Goal: Task Accomplishment & Management: Understand process/instructions

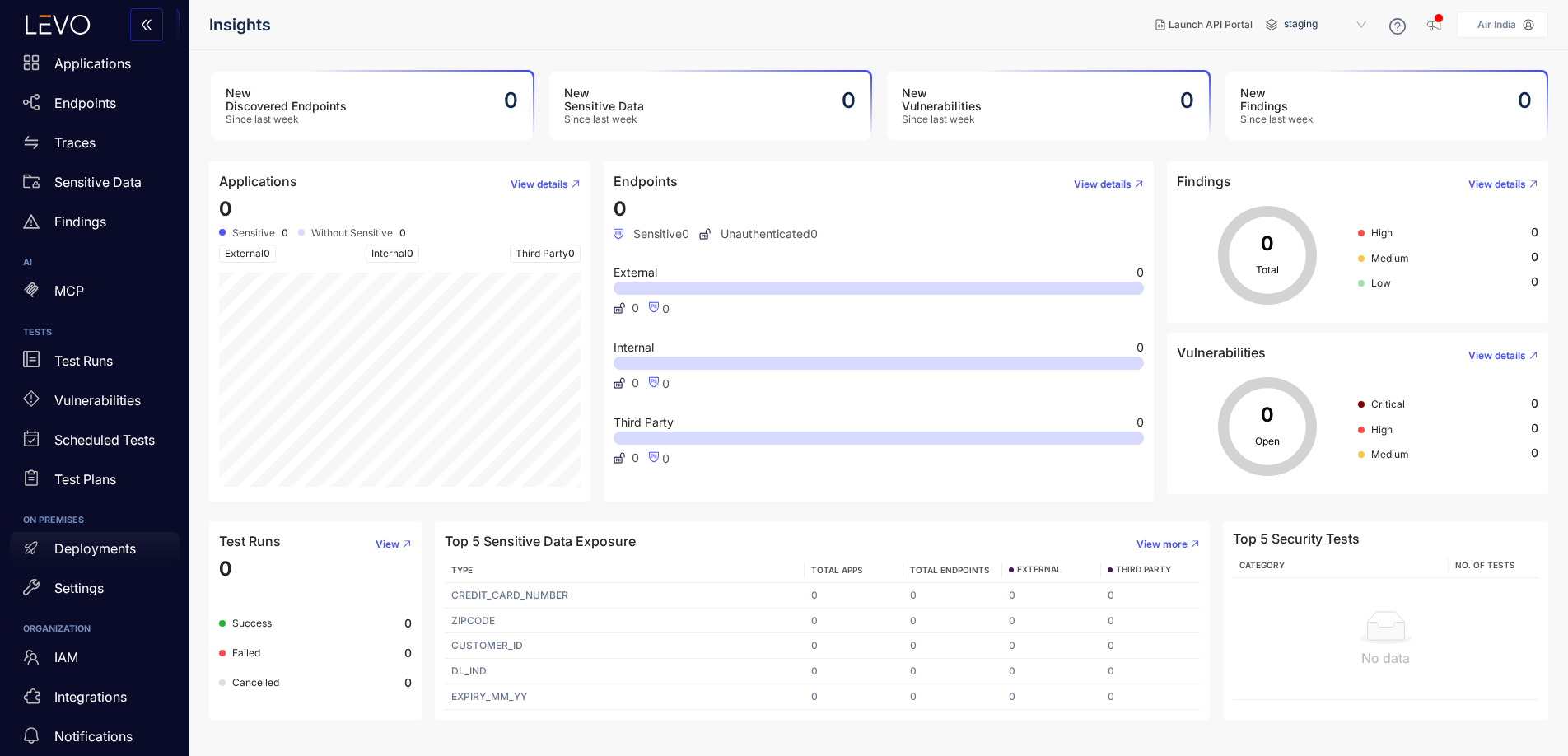
scroll to position [95, 0]
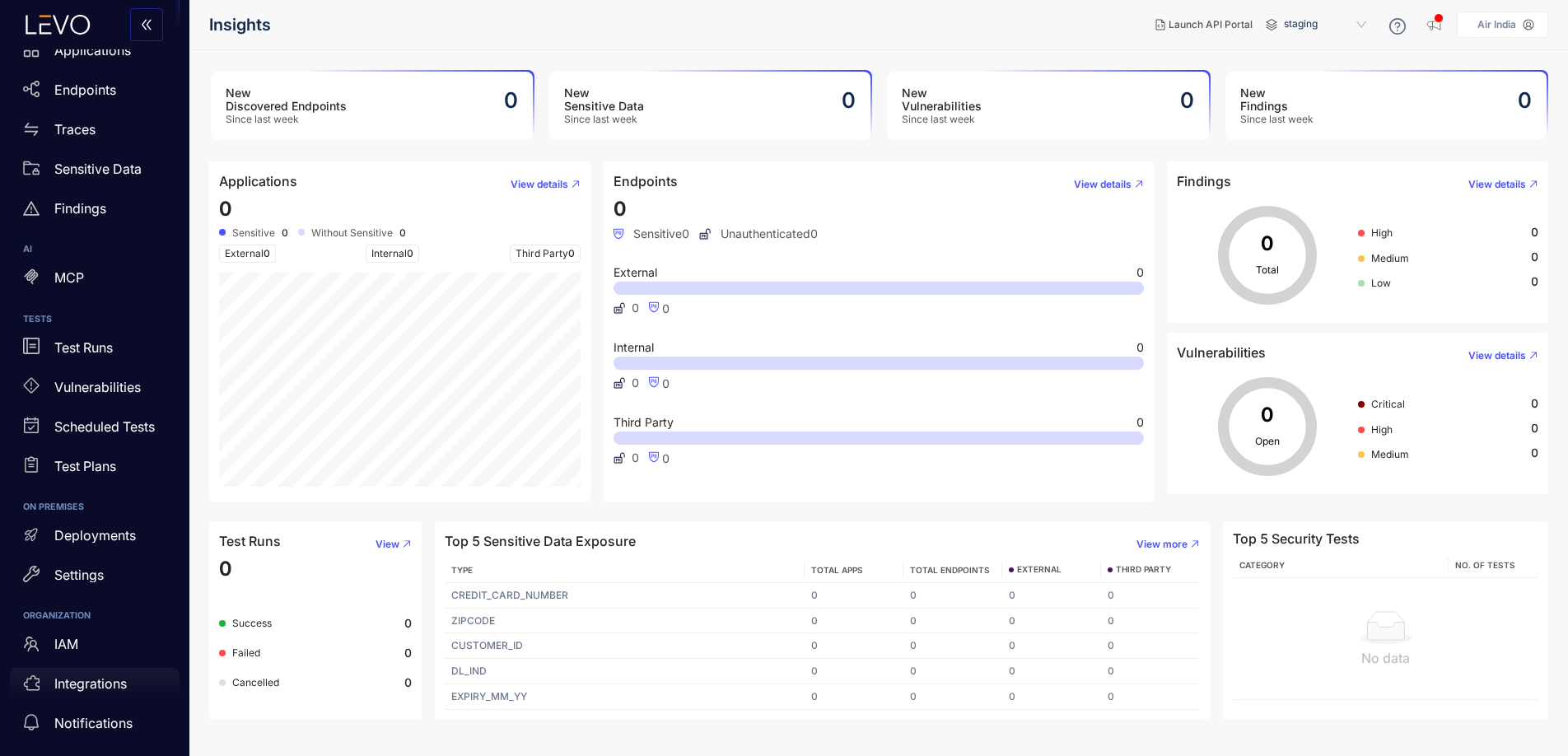
click at [112, 686] on p "Integrations" at bounding box center [91, 683] width 73 height 15
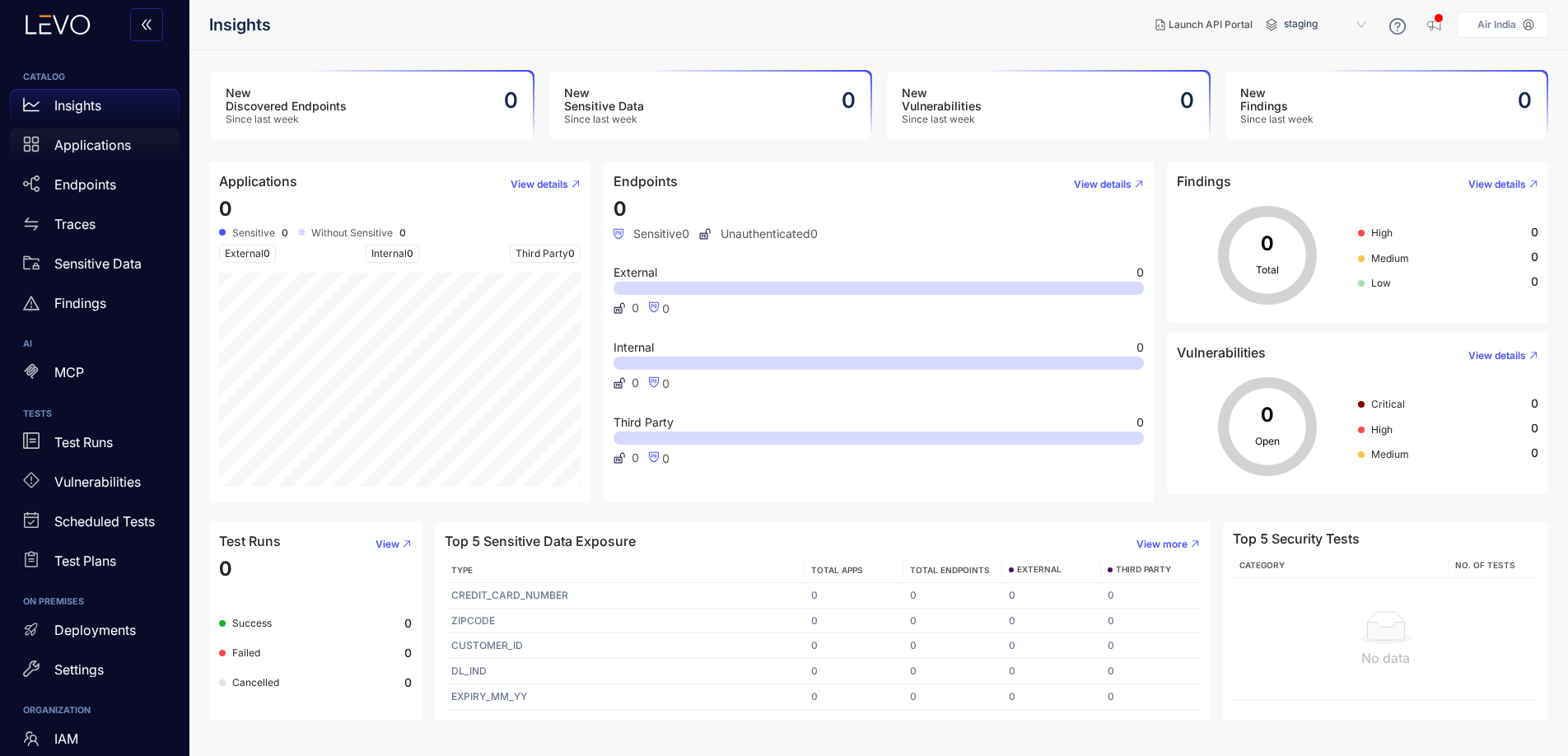
click at [76, 152] on div "Applications" at bounding box center [94, 145] width 169 height 33
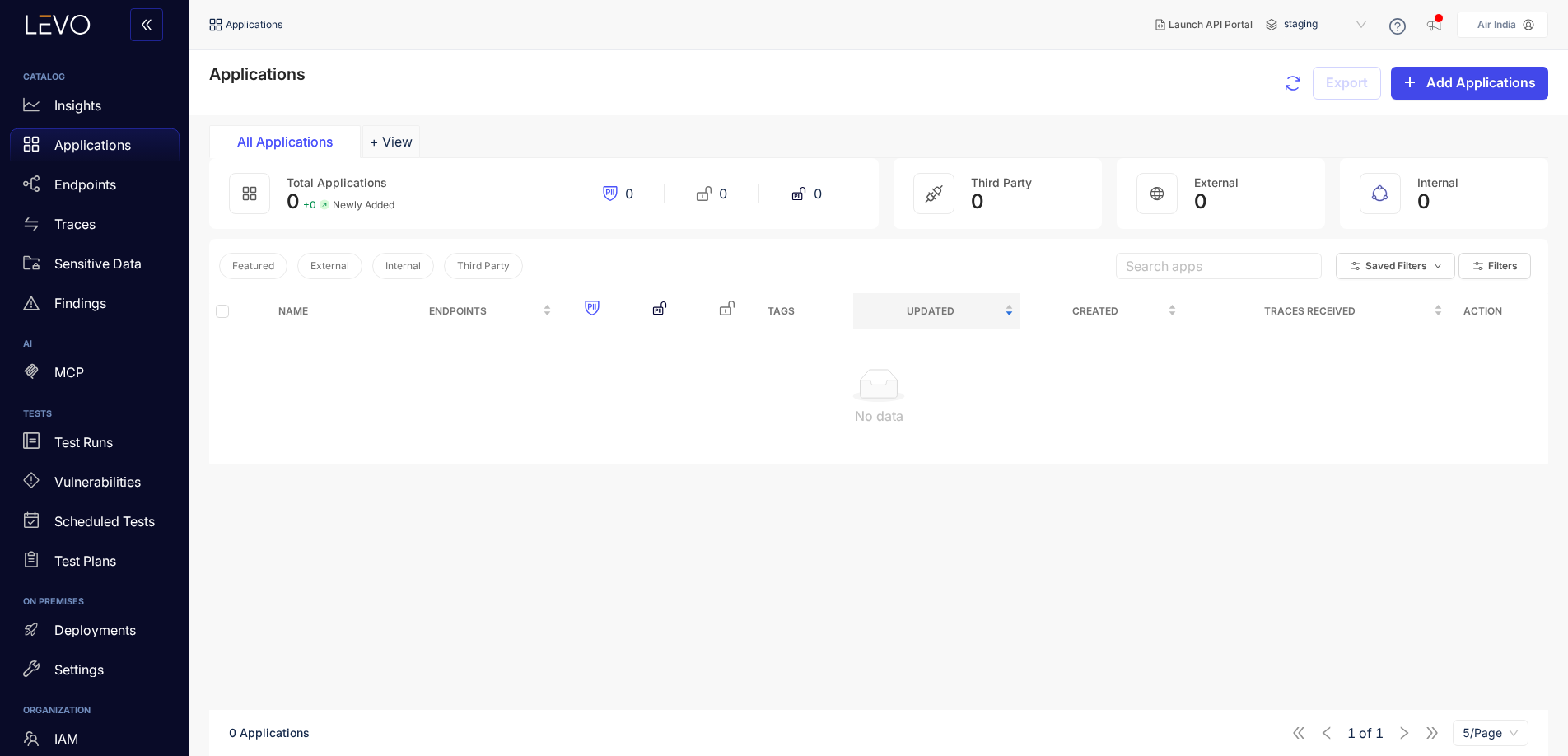
click at [1465, 79] on span "Add Applications" at bounding box center [1481, 82] width 110 height 15
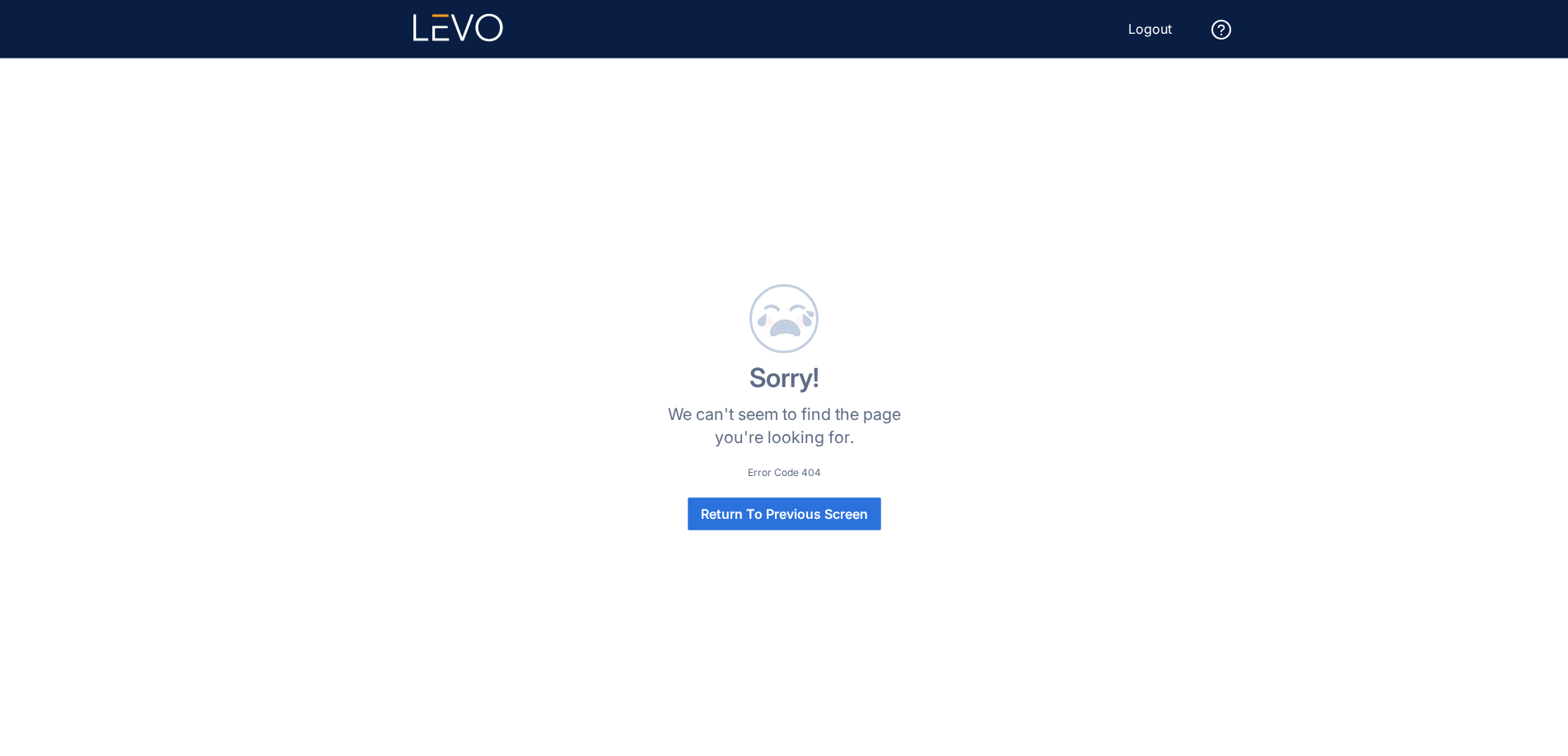
click at [801, 521] on span "Return To Previous Screen" at bounding box center [784, 513] width 168 height 15
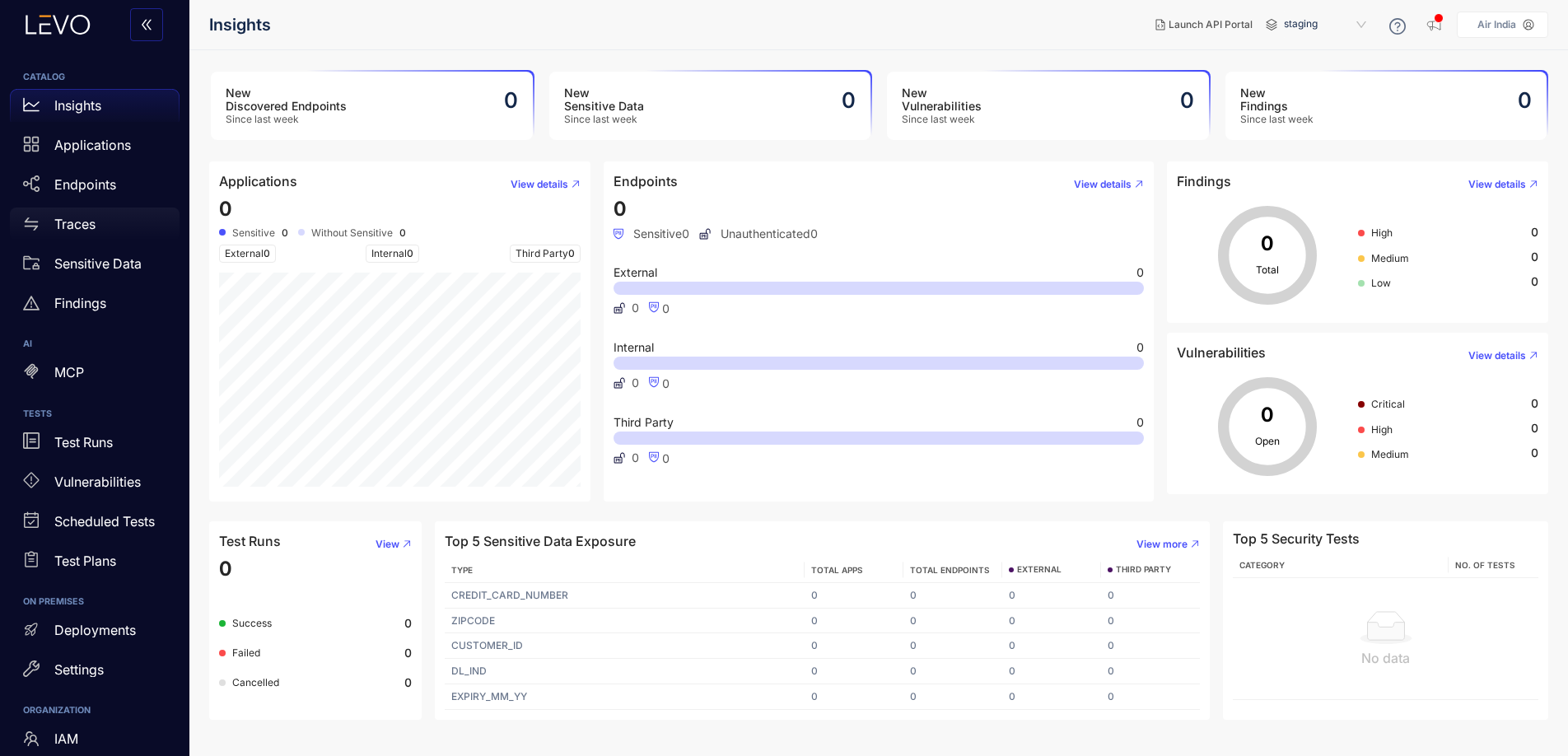
click at [83, 224] on p "Traces" at bounding box center [75, 224] width 41 height 15
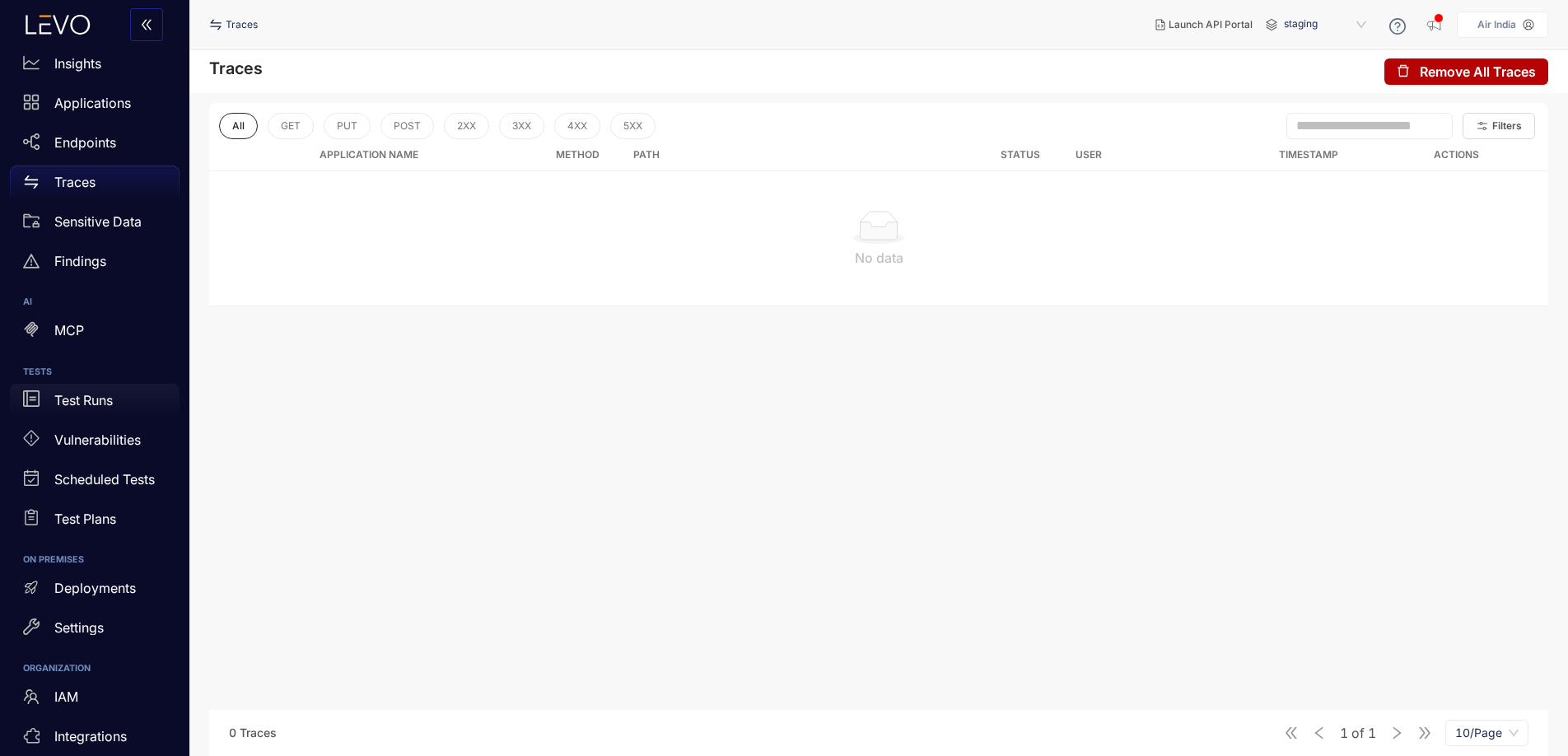
scroll to position [54, 0]
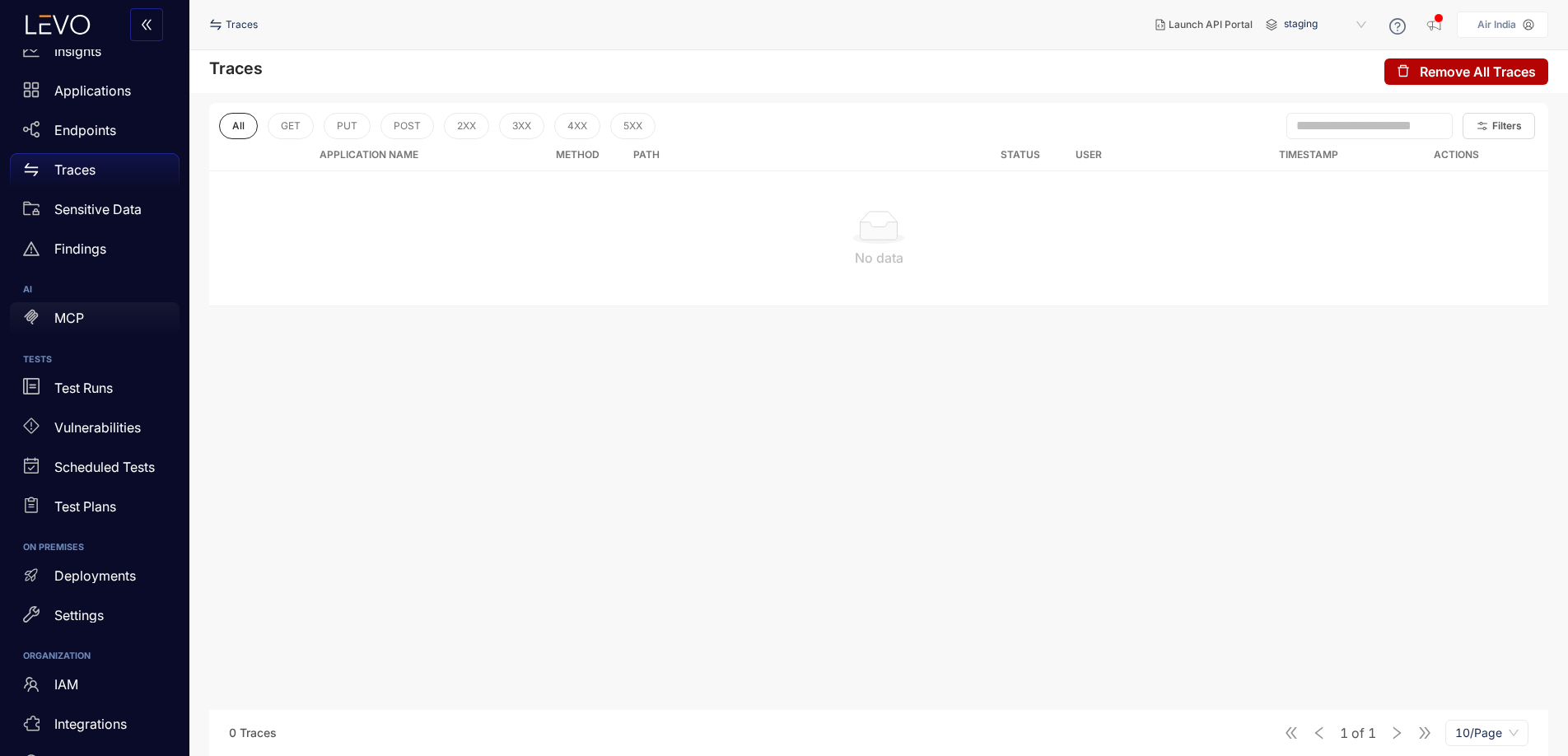
click at [77, 323] on p "MCP" at bounding box center [69, 317] width 29 height 15
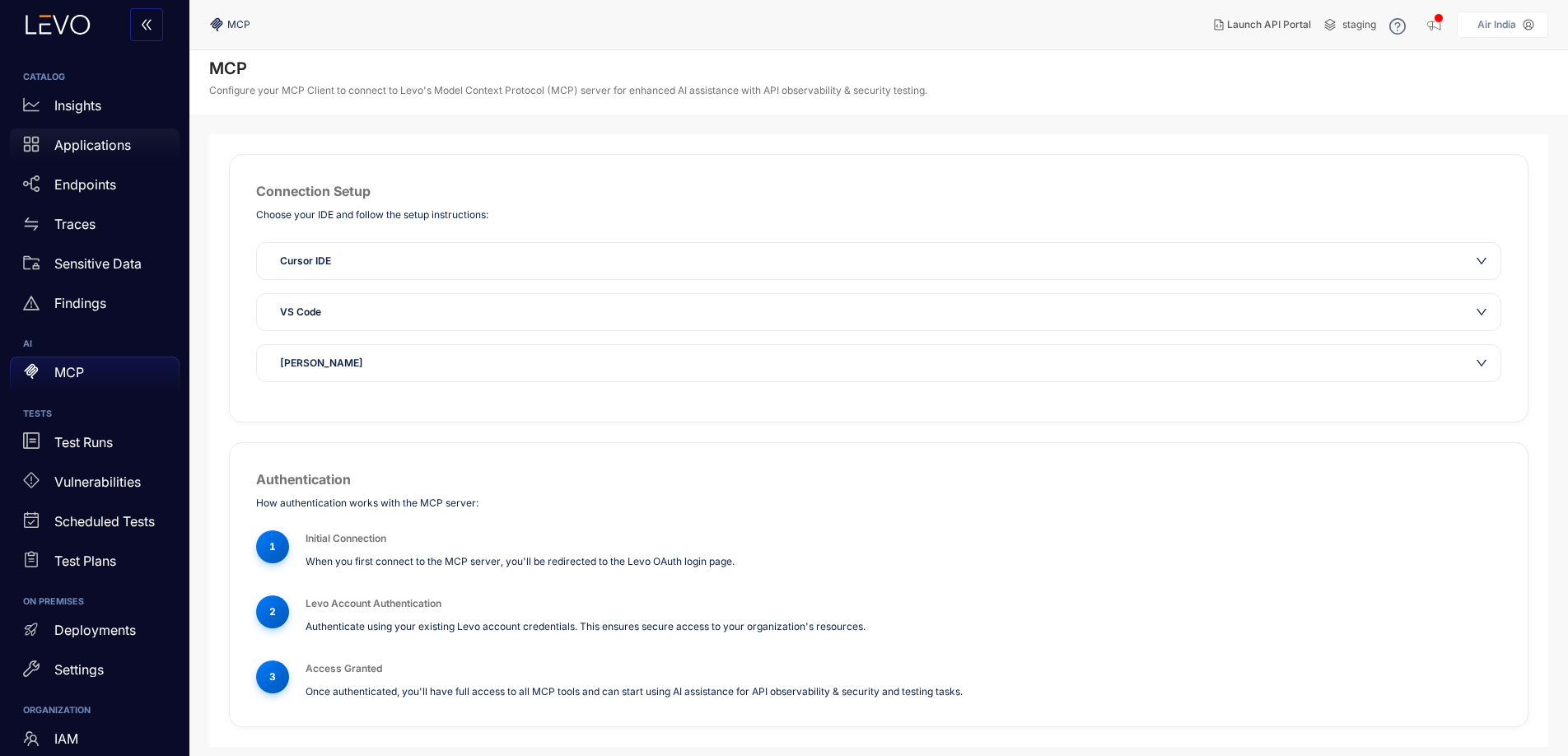
click at [91, 153] on div "Applications" at bounding box center [94, 145] width 169 height 33
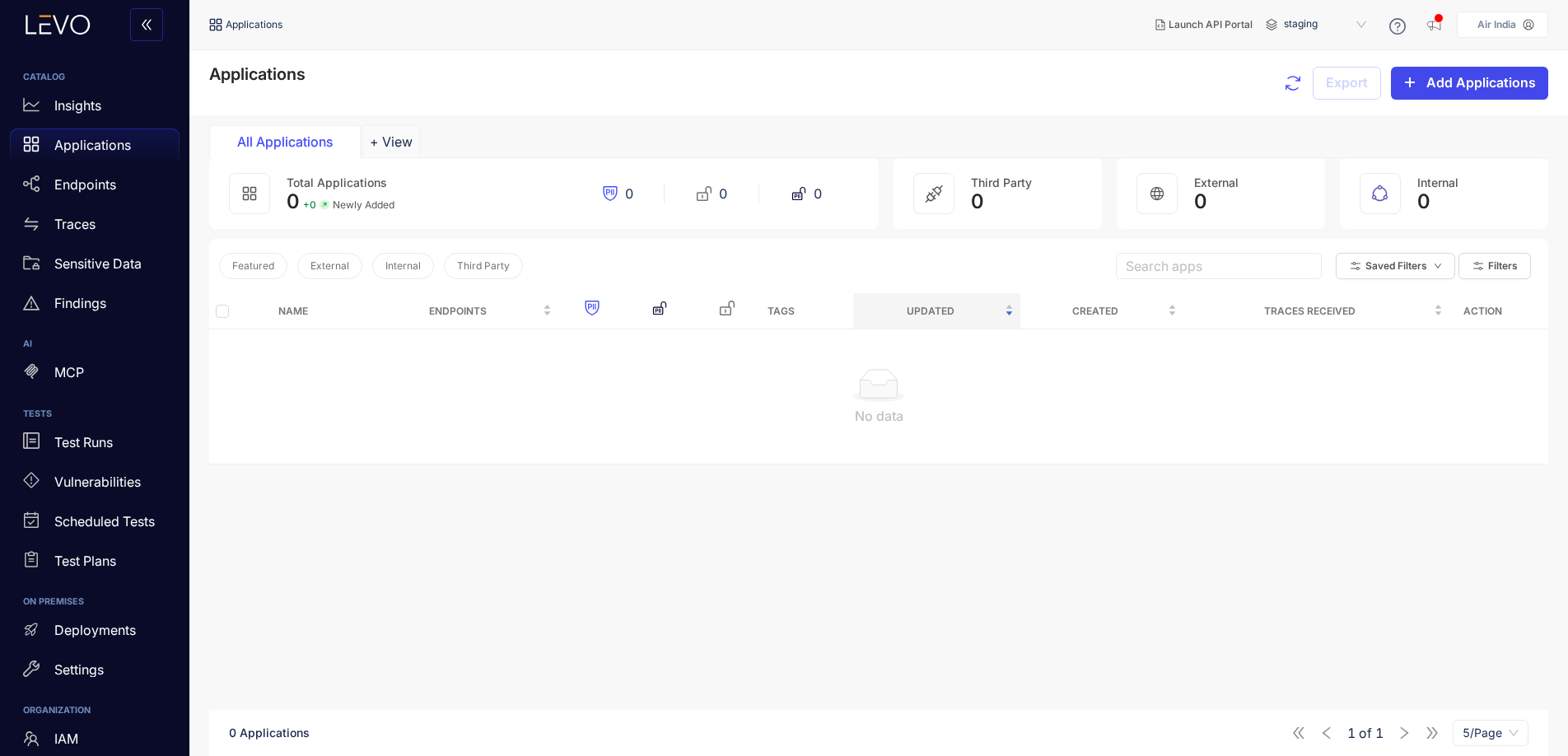
click at [1453, 80] on span "Add Applications" at bounding box center [1481, 82] width 110 height 15
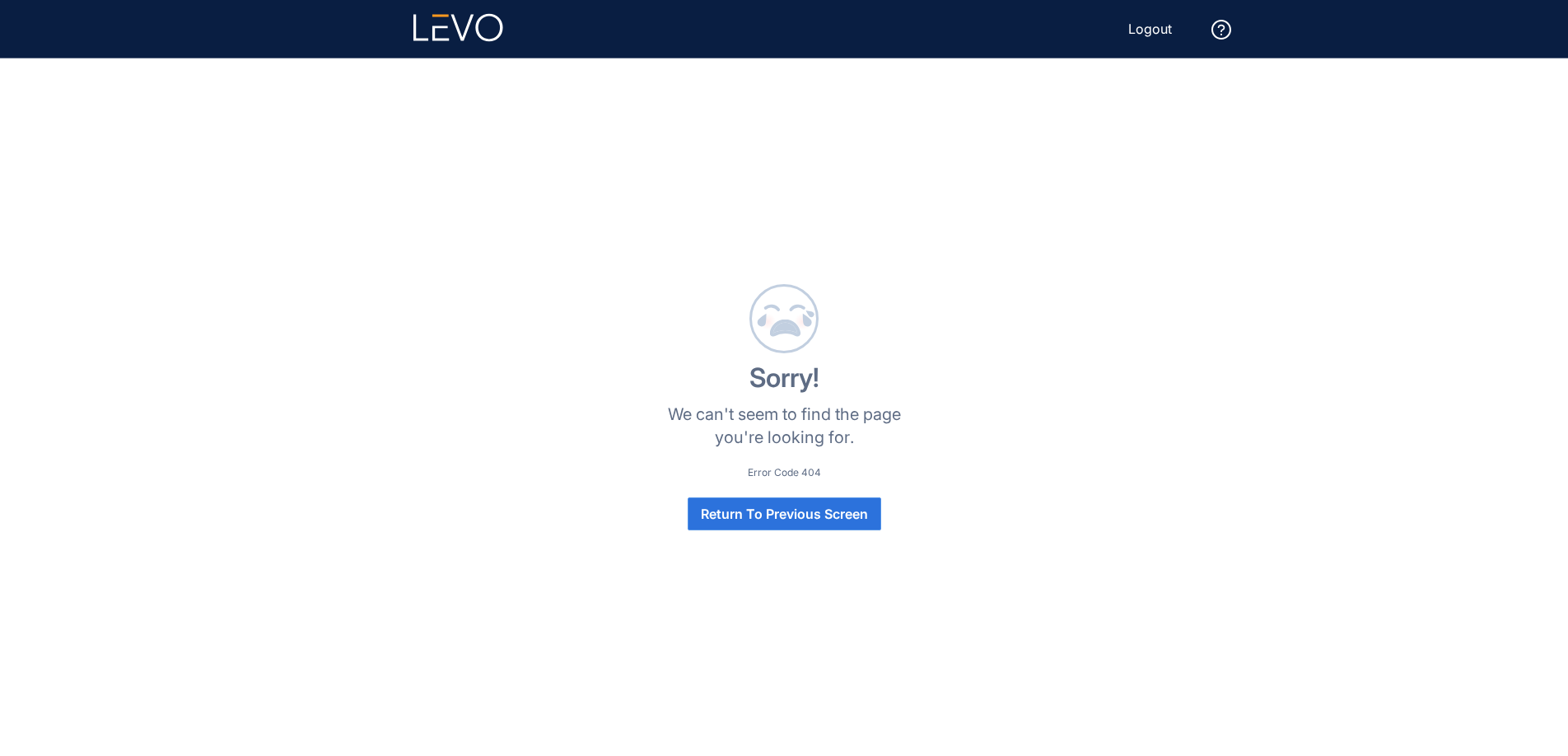
click at [795, 515] on span "Return To Previous Screen" at bounding box center [784, 513] width 168 height 15
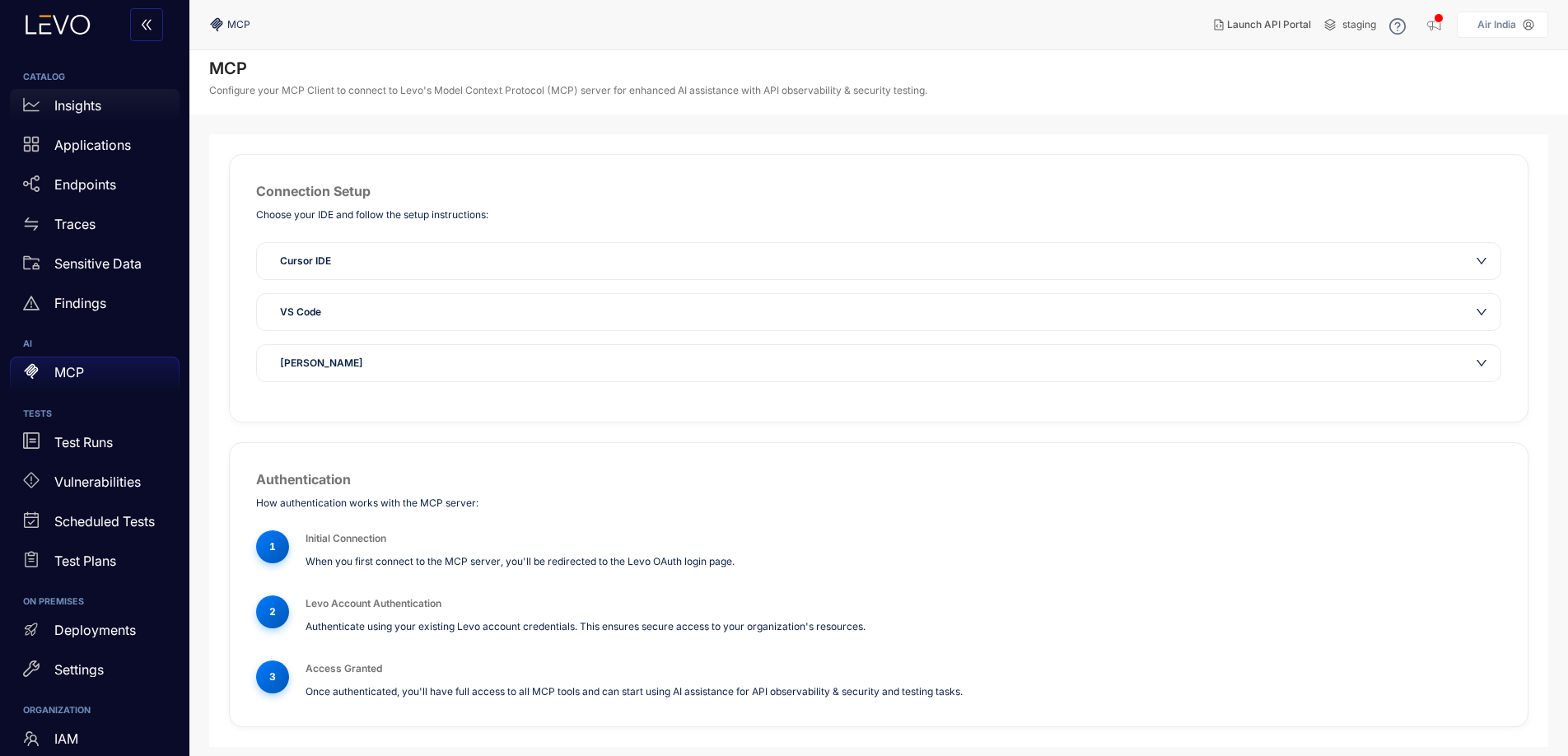
click at [76, 122] on link "Insights" at bounding box center [94, 109] width 169 height 40
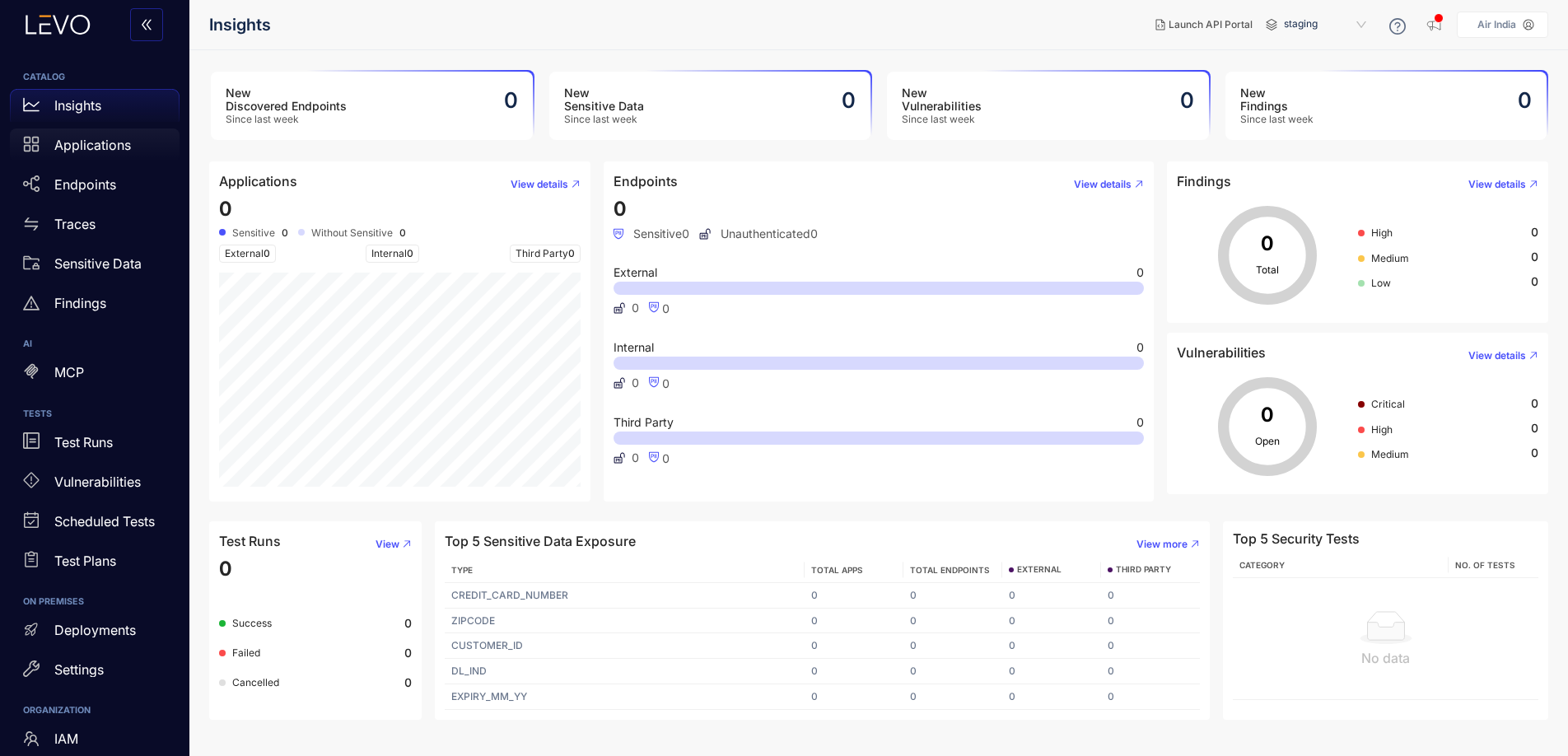
click at [74, 137] on p "Applications" at bounding box center [92, 144] width 77 height 15
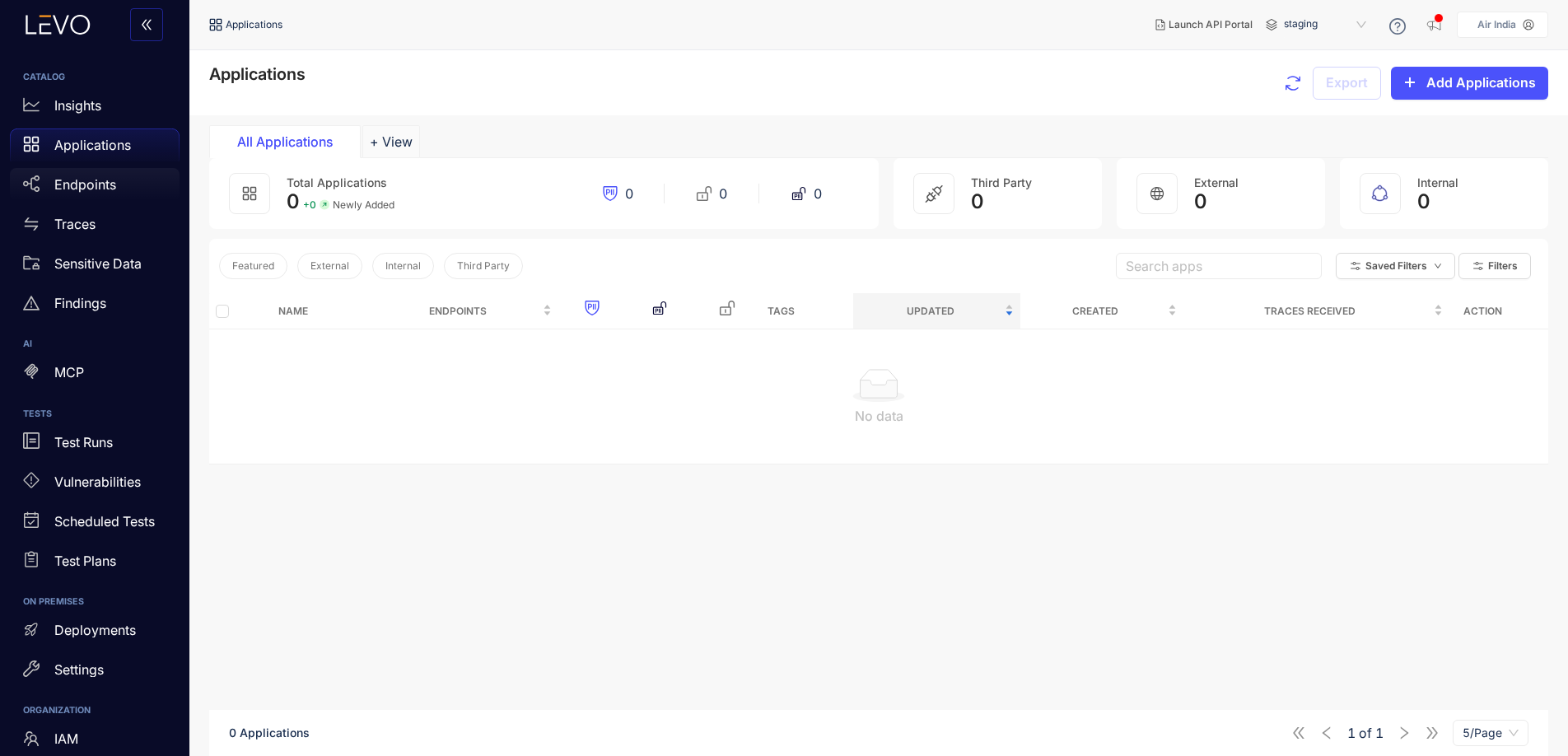
click at [88, 178] on p "Endpoints" at bounding box center [86, 184] width 62 height 15
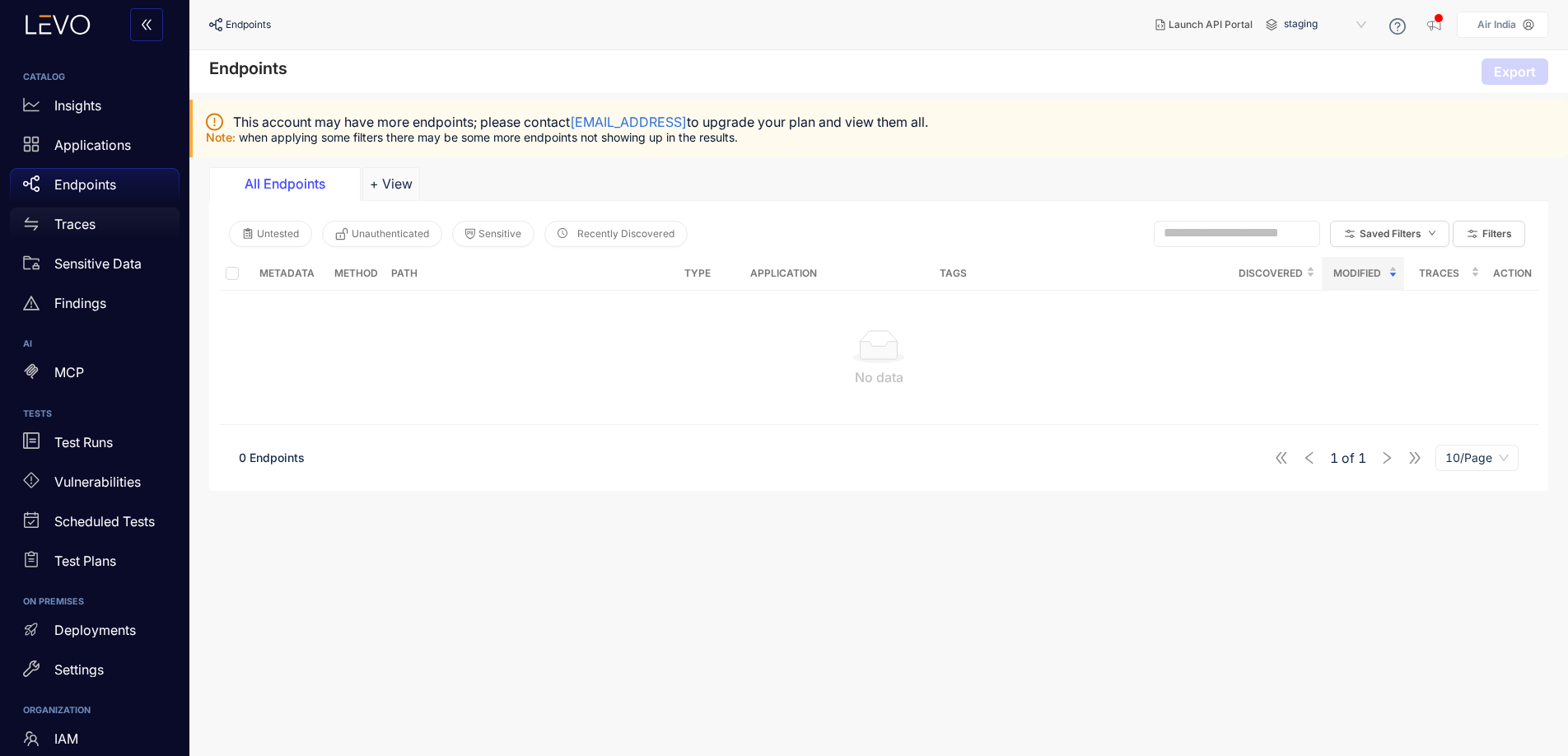
click at [86, 234] on div "Traces" at bounding box center [94, 224] width 169 height 33
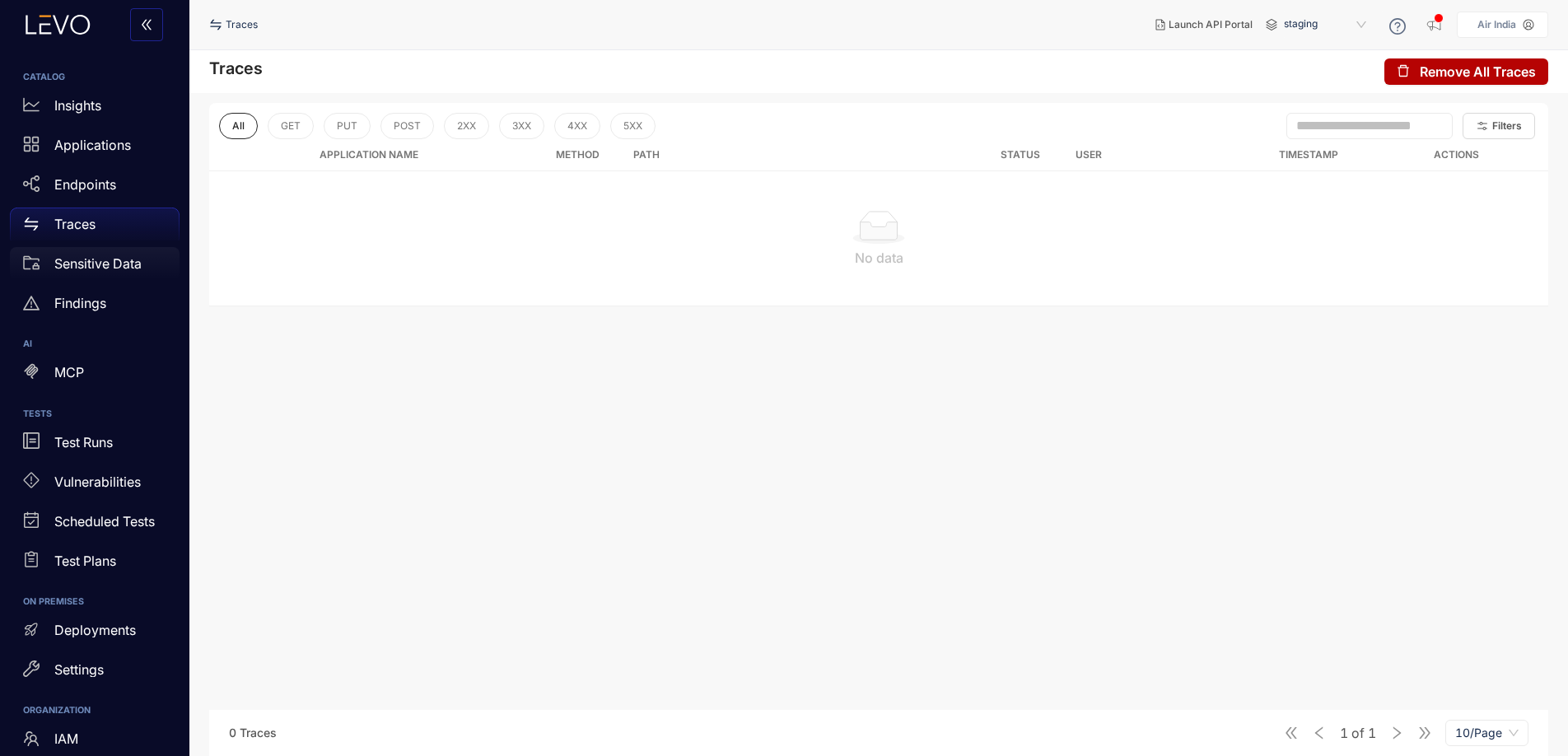
click at [99, 275] on div "Sensitive Data" at bounding box center [94, 264] width 169 height 33
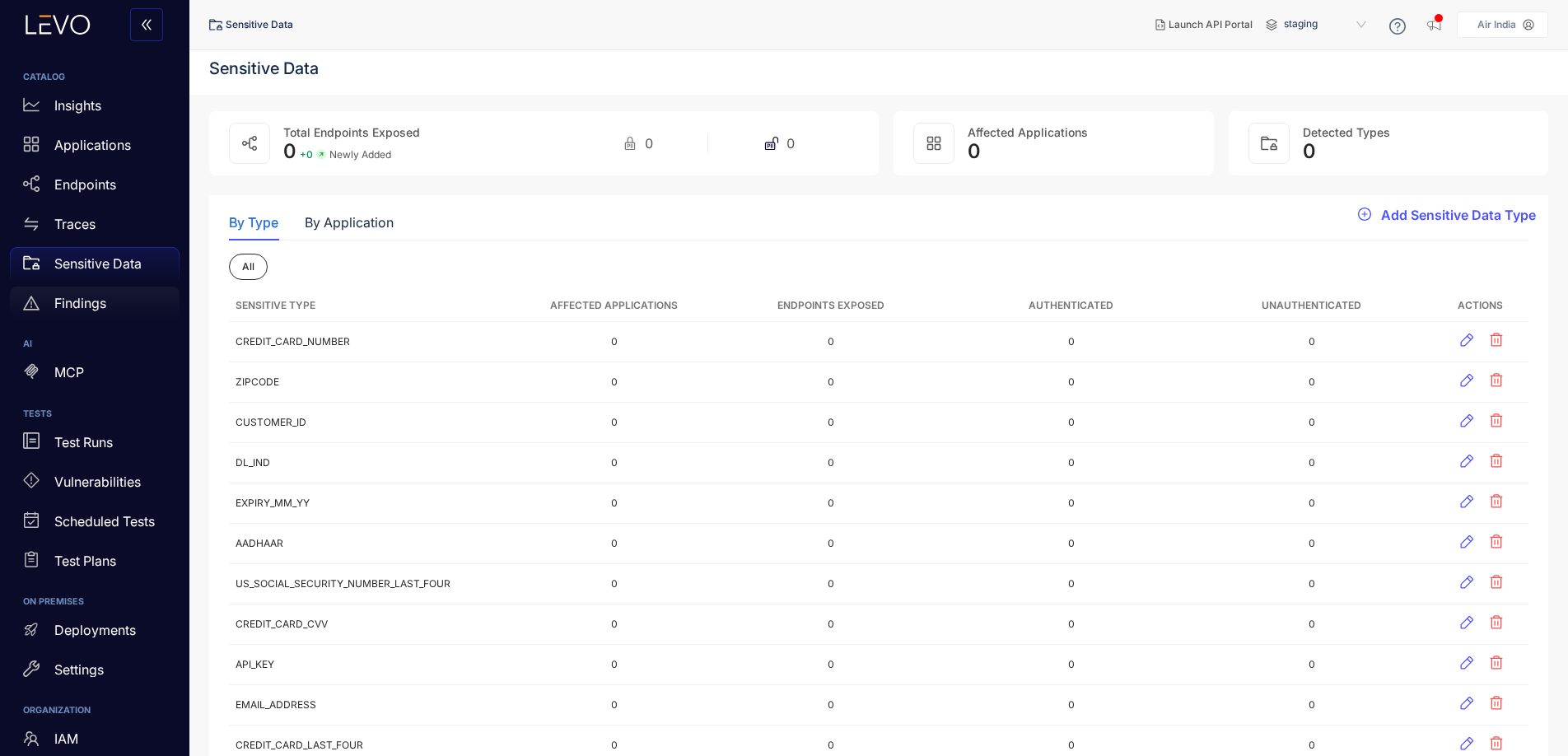
click at [92, 308] on p "Findings" at bounding box center [80, 302] width 52 height 15
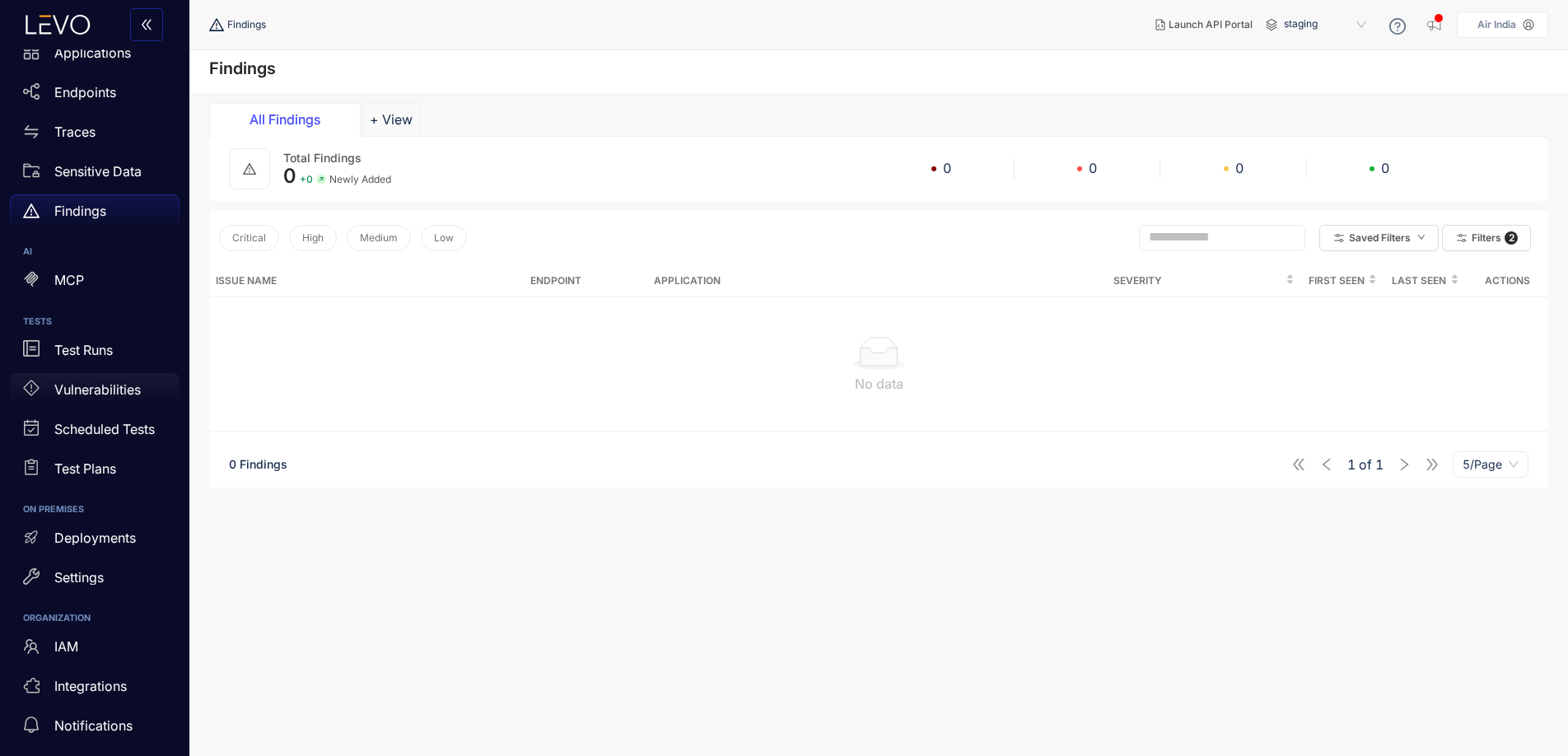
scroll to position [95, 0]
click at [86, 548] on div "Deployments" at bounding box center [94, 536] width 169 height 33
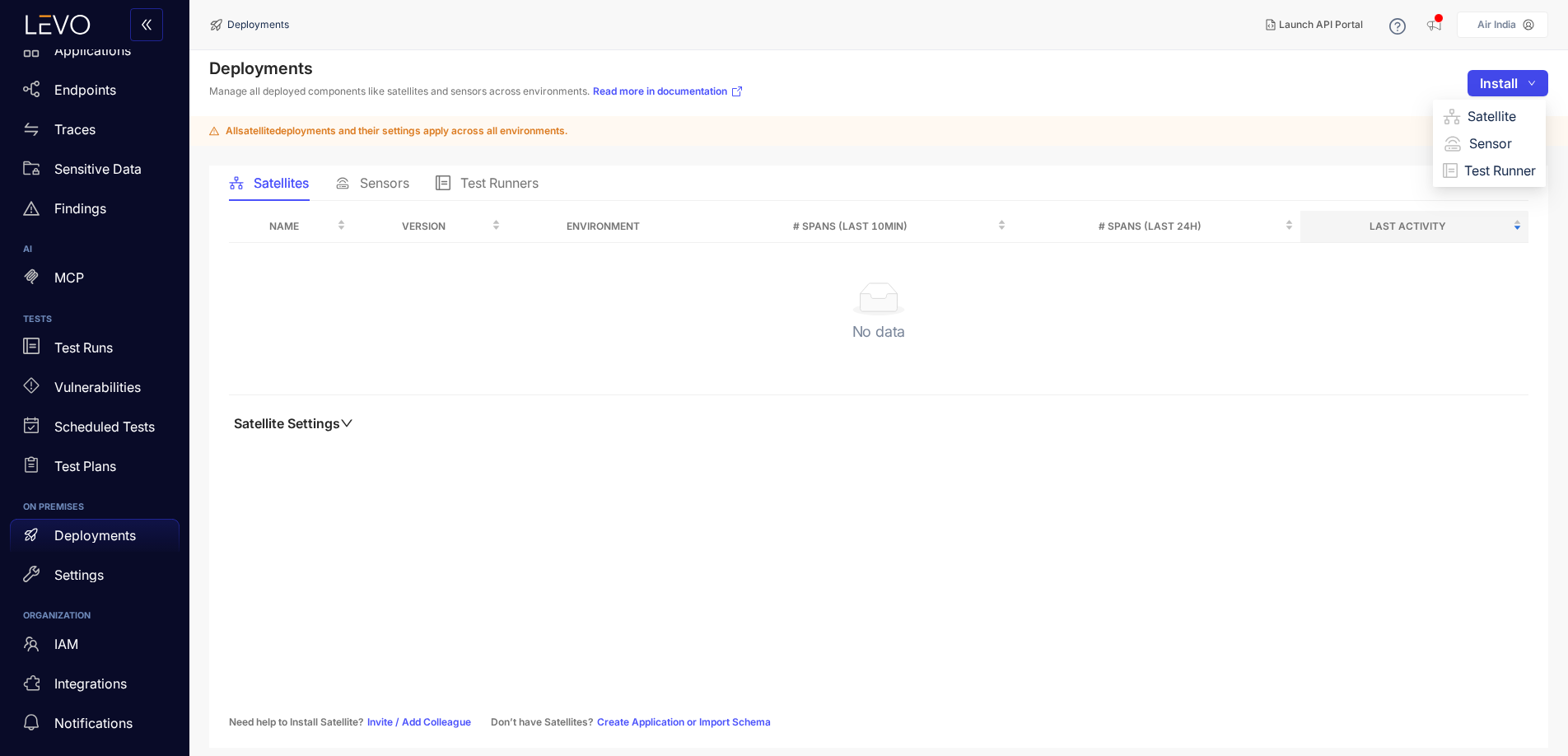
click at [1533, 89] on button "Install" at bounding box center [1508, 83] width 80 height 27
click at [1495, 116] on span "Satellite" at bounding box center [1501, 116] width 68 height 18
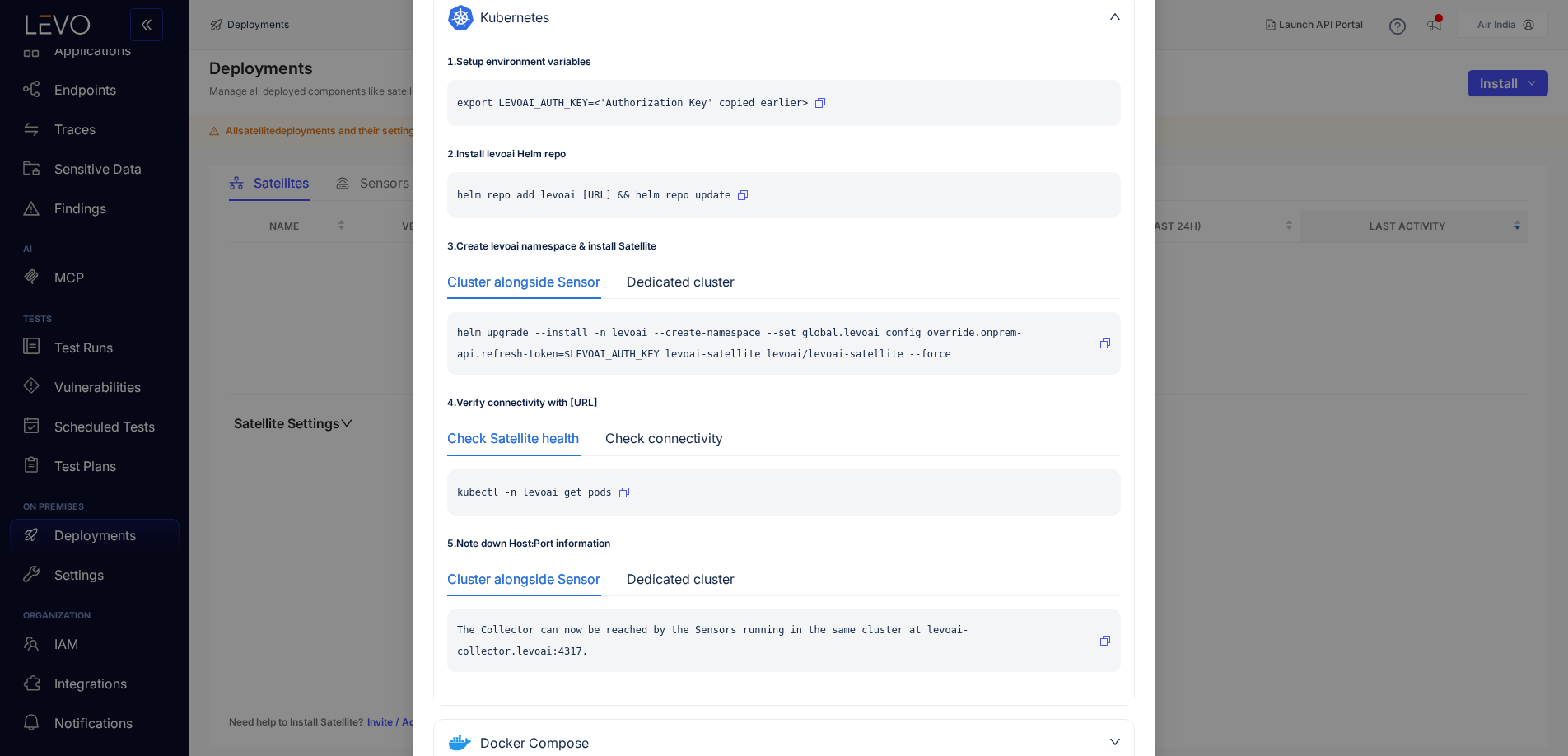
scroll to position [130, 0]
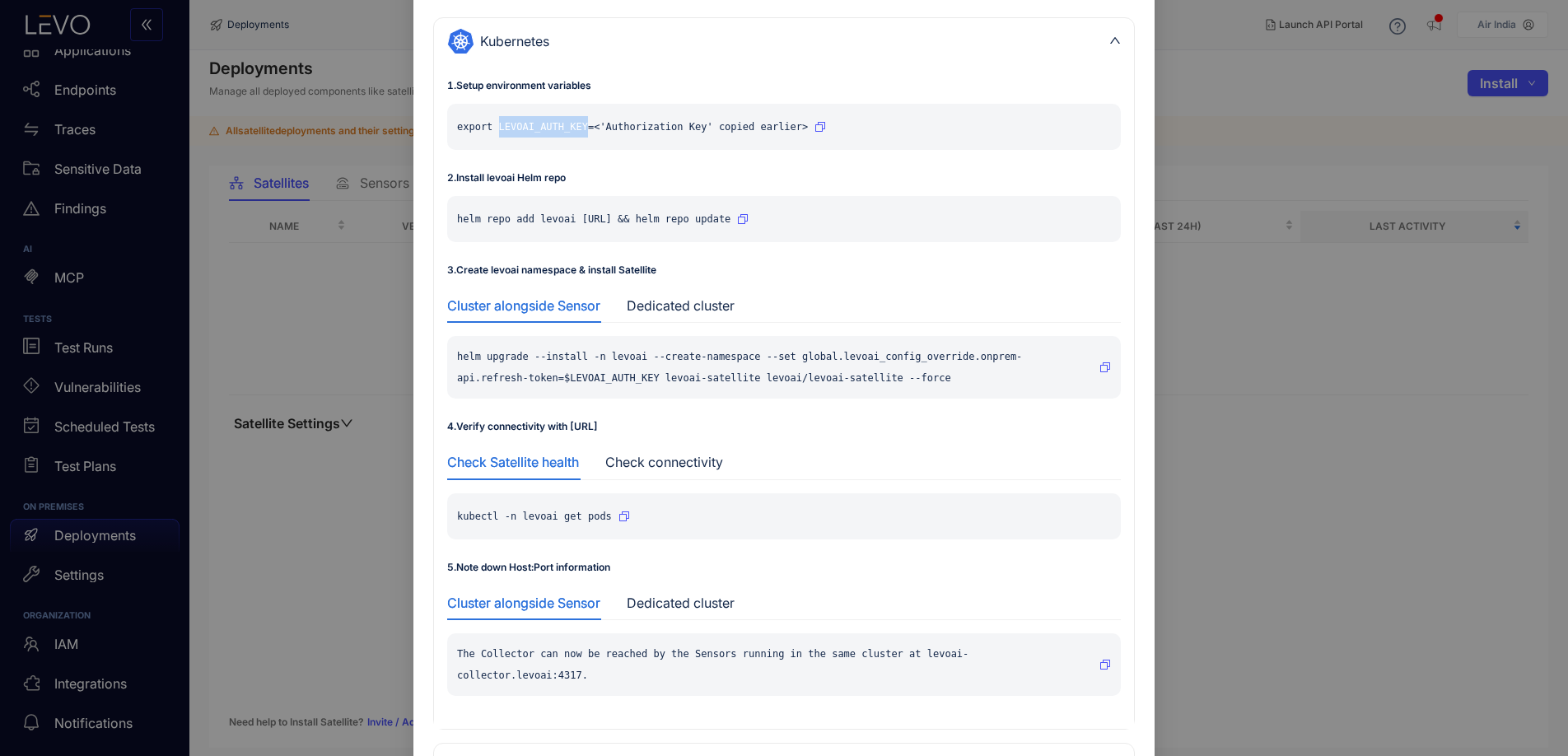
drag, startPoint x: 498, startPoint y: 126, endPoint x: 584, endPoint y: 129, distance: 86.1
click at [584, 129] on p "export LEVOAI_AUTH_KEY=<'Authorization Key' copied earlier>" at bounding box center [632, 126] width 351 height 22
click at [704, 311] on div "Dedicated cluster" at bounding box center [681, 305] width 108 height 15
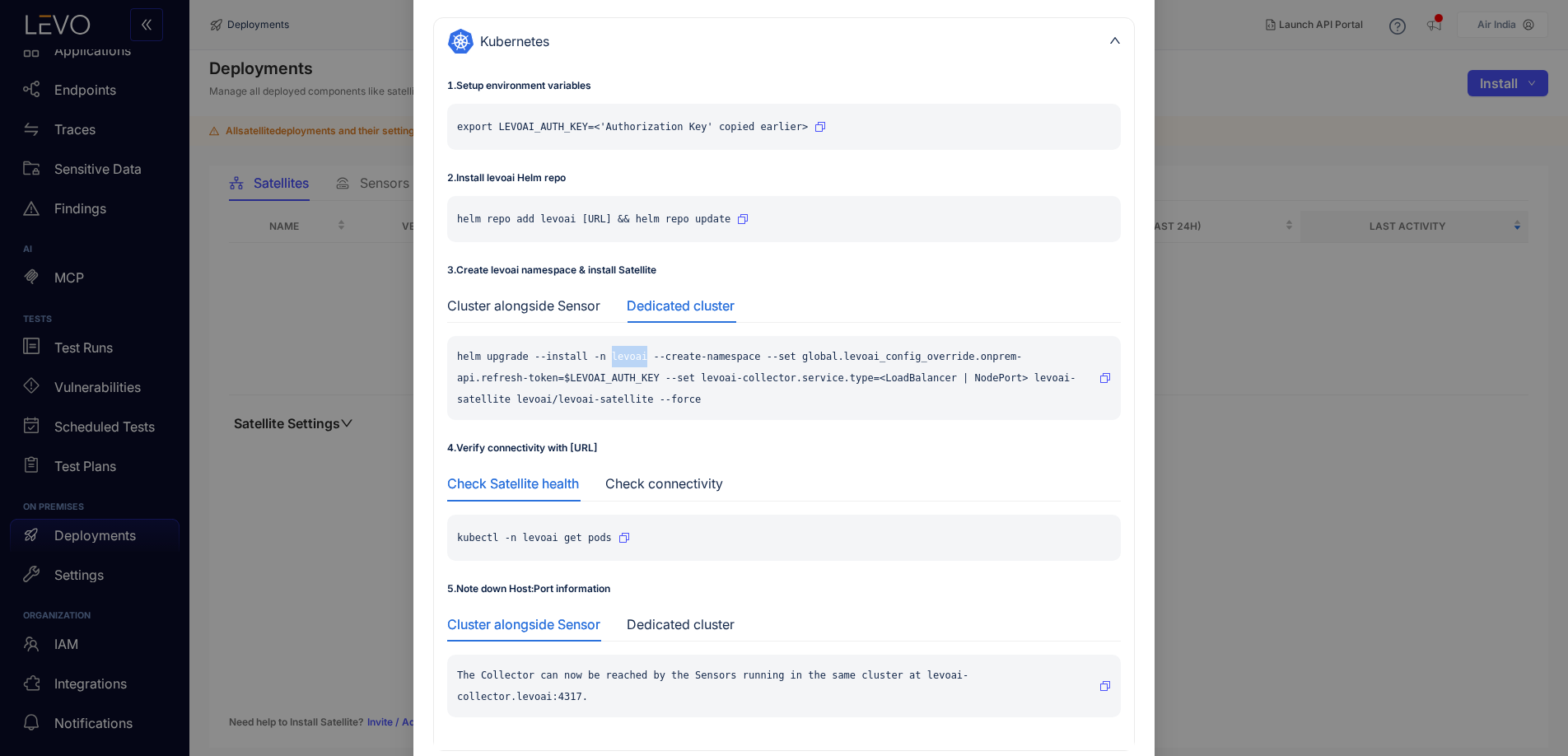
drag, startPoint x: 610, startPoint y: 357, endPoint x: 646, endPoint y: 359, distance: 36.1
click at [646, 359] on p "helm upgrade --install -n levoai --create-namespace --set global.levoai_config_…" at bounding box center [775, 378] width 636 height 64
click at [525, 315] on div "Cluster alongside Sensor" at bounding box center [524, 306] width 153 height 35
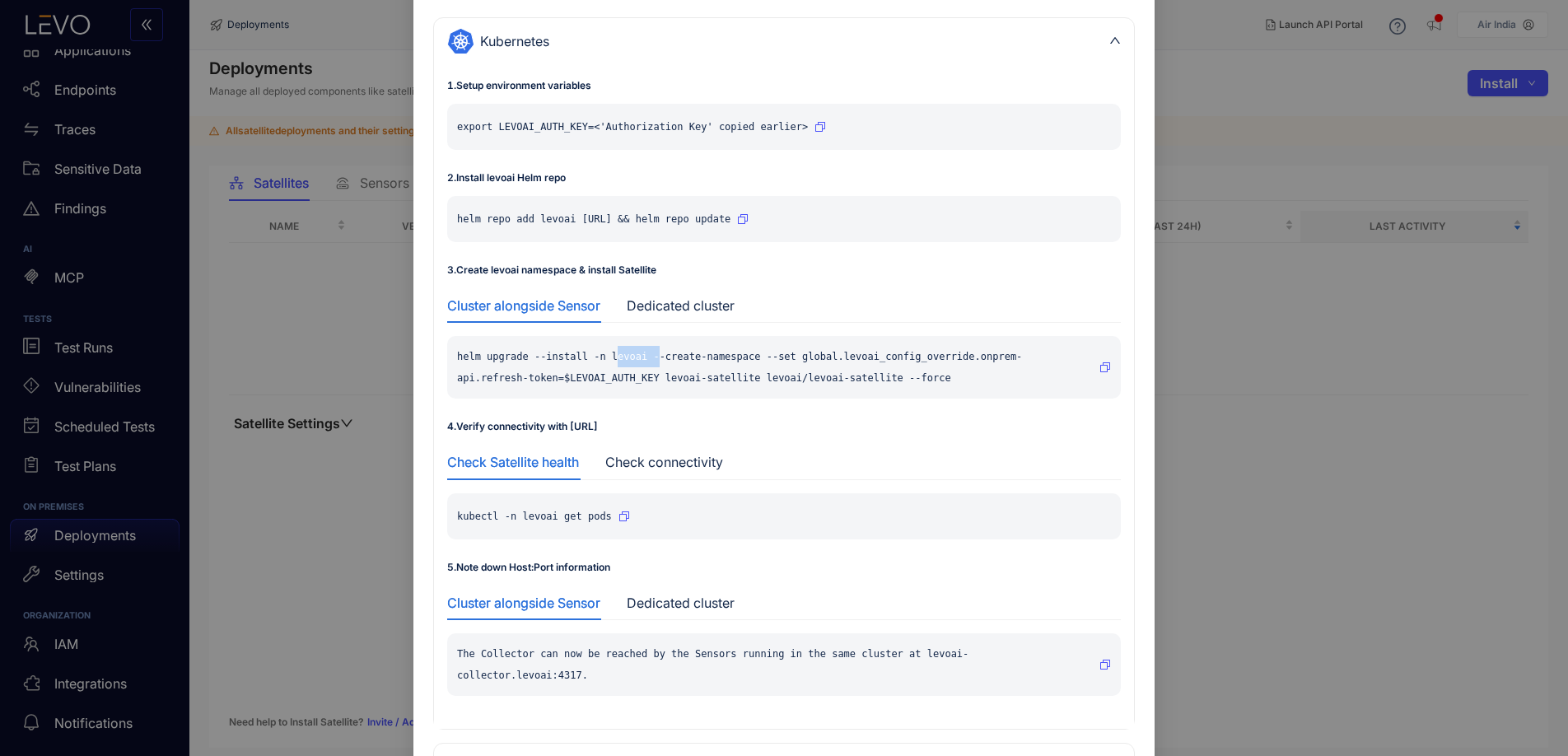
drag, startPoint x: 613, startPoint y: 358, endPoint x: 657, endPoint y: 360, distance: 44.0
click at [657, 360] on p "helm upgrade --install -n levoai --create-namespace --set global.levoai_config_…" at bounding box center [775, 367] width 636 height 43
click at [645, 360] on p "helm upgrade --install -n levoai --create-namespace --set global.levoai_config_…" at bounding box center [775, 367] width 636 height 43
drag, startPoint x: 643, startPoint y: 359, endPoint x: 619, endPoint y: 360, distance: 24.0
click at [602, 361] on p "helm upgrade --install -n levoai --create-namespace --set global.levoai_config_…" at bounding box center [775, 367] width 636 height 43
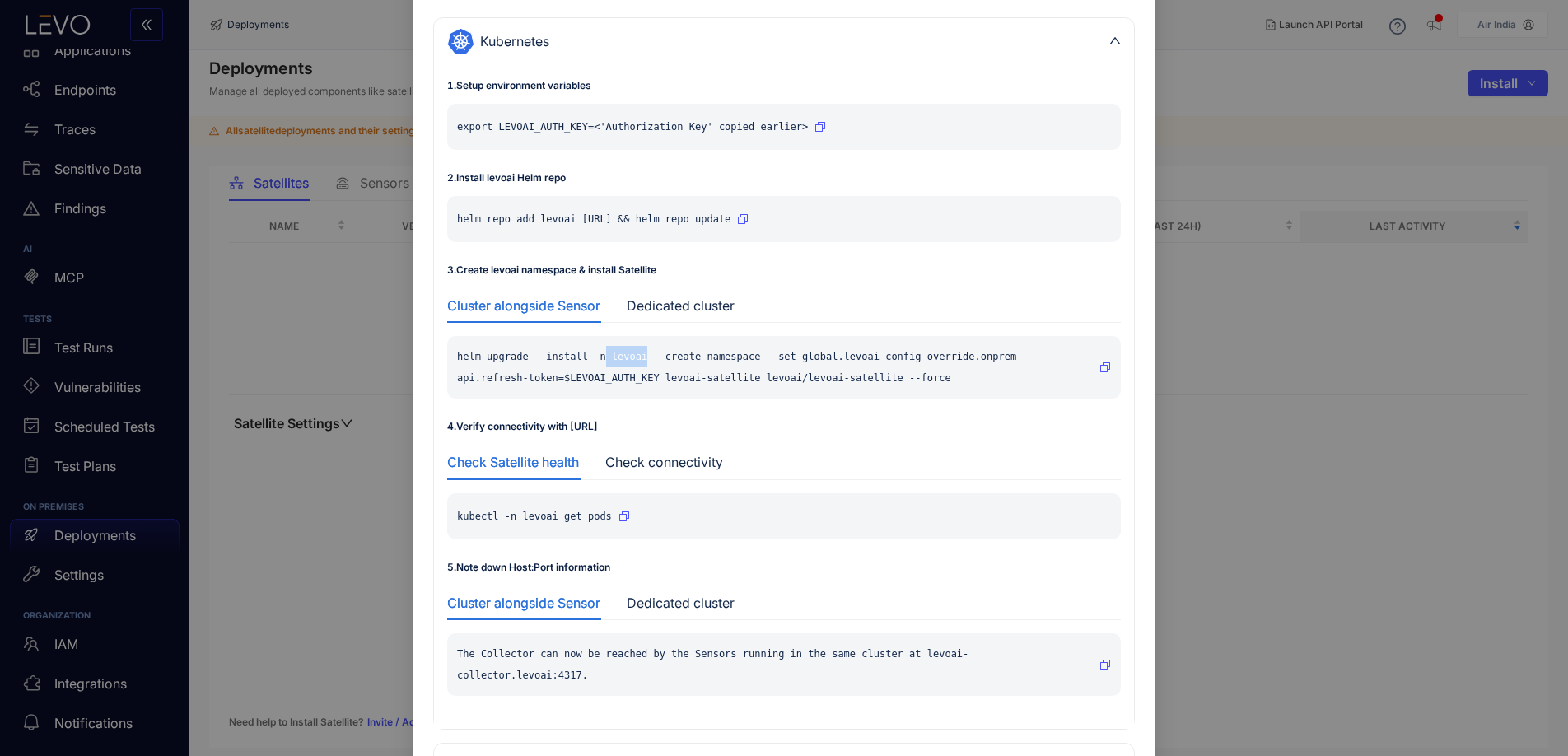
drag, startPoint x: 645, startPoint y: 359, endPoint x: 606, endPoint y: 366, distance: 39.6
click at [606, 363] on p "helm upgrade --install -n levoai --create-namespace --set global.levoai_config_…" at bounding box center [775, 367] width 636 height 43
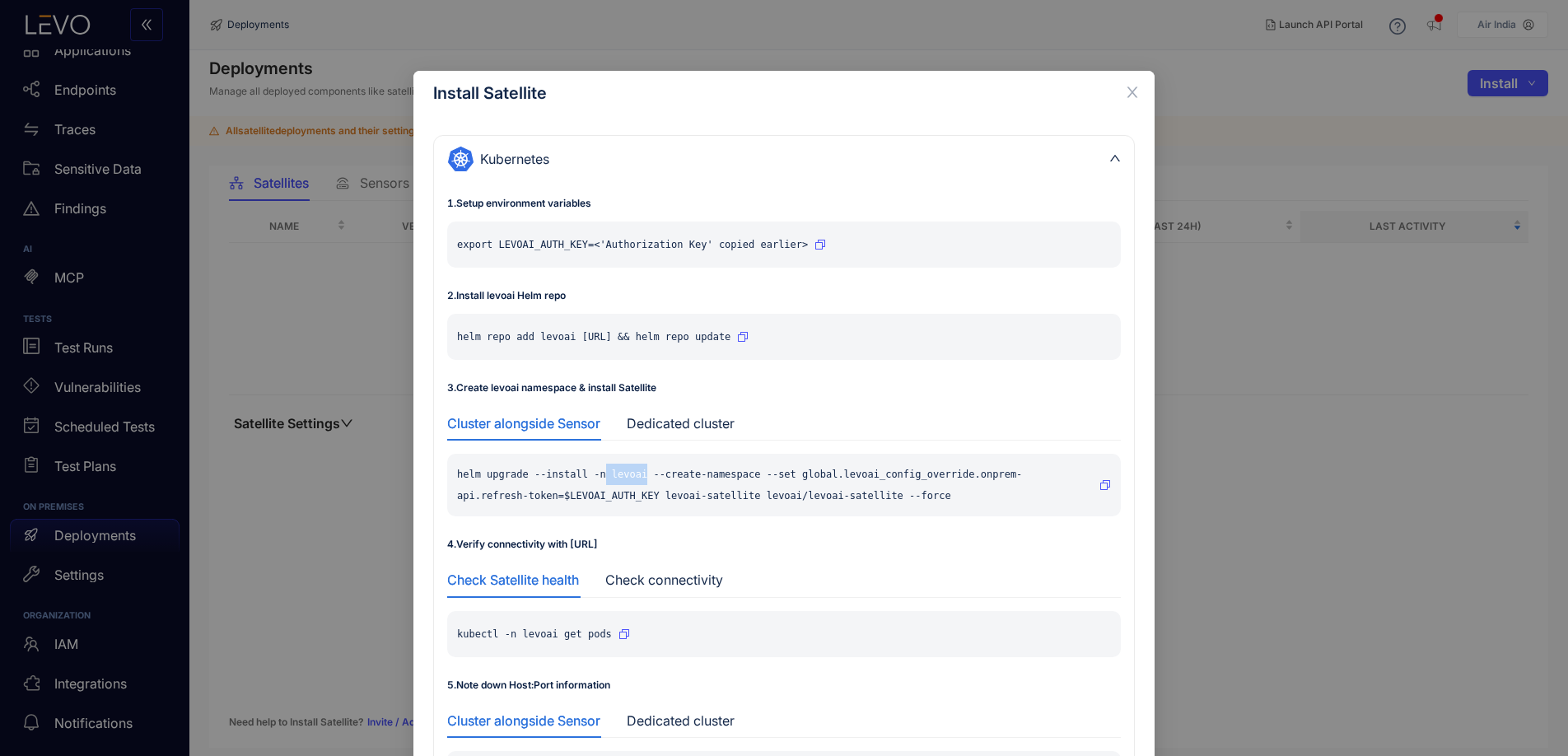
scroll to position [0, 0]
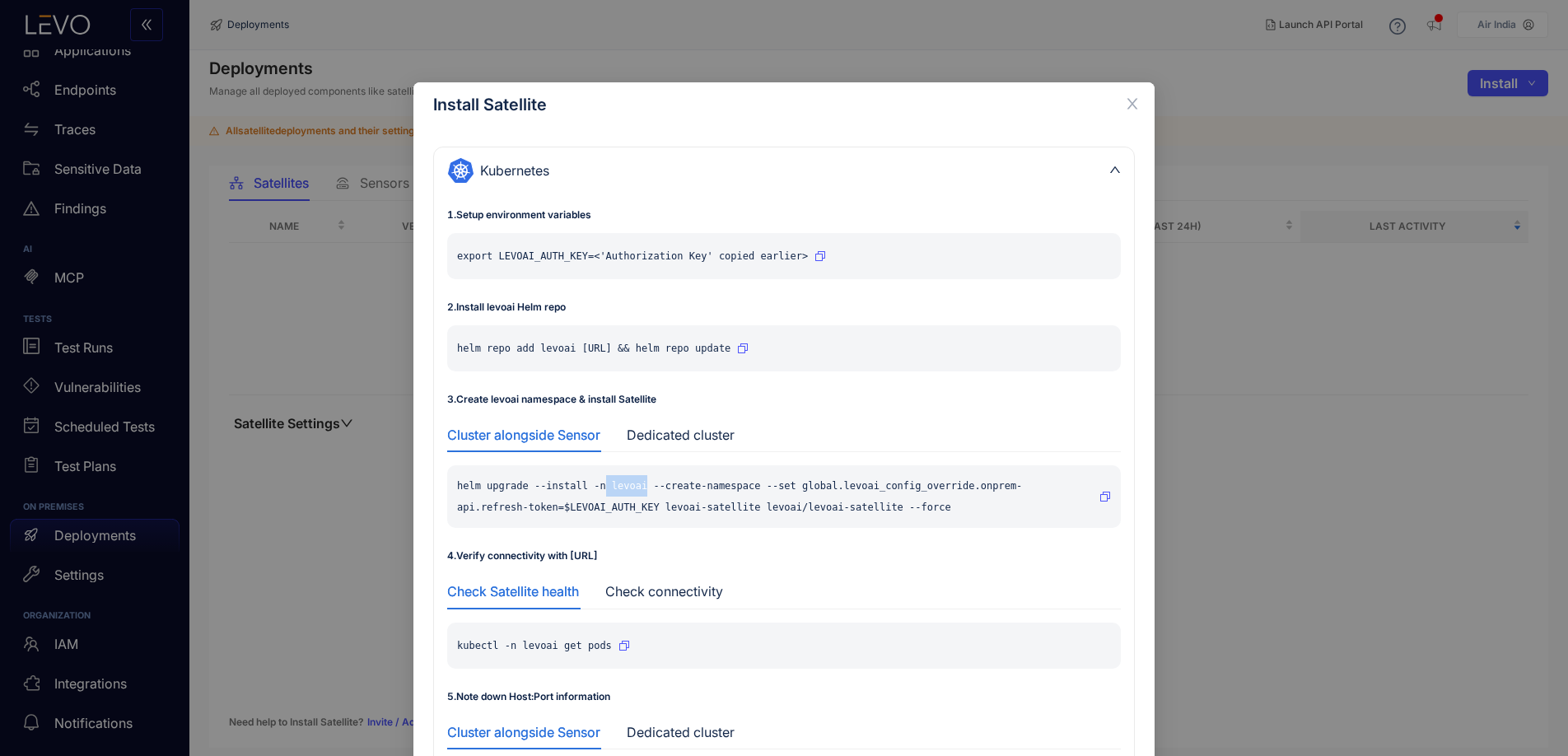
drag, startPoint x: 625, startPoint y: 488, endPoint x: 616, endPoint y: 492, distance: 9.8
click at [625, 488] on p "helm upgrade --install -n levoai --create-namespace --set global.levoai_config_…" at bounding box center [775, 497] width 636 height 43
drag, startPoint x: 638, startPoint y: 487, endPoint x: 659, endPoint y: 487, distance: 21.0
click at [659, 487] on p "helm upgrade --install -n levoai --create-namespace --set global.levoai_config_…" at bounding box center [775, 497] width 636 height 43
click at [645, 490] on p "helm upgrade --install -n levoai --create-namespace --set global.levoai_config_…" at bounding box center [775, 497] width 636 height 43
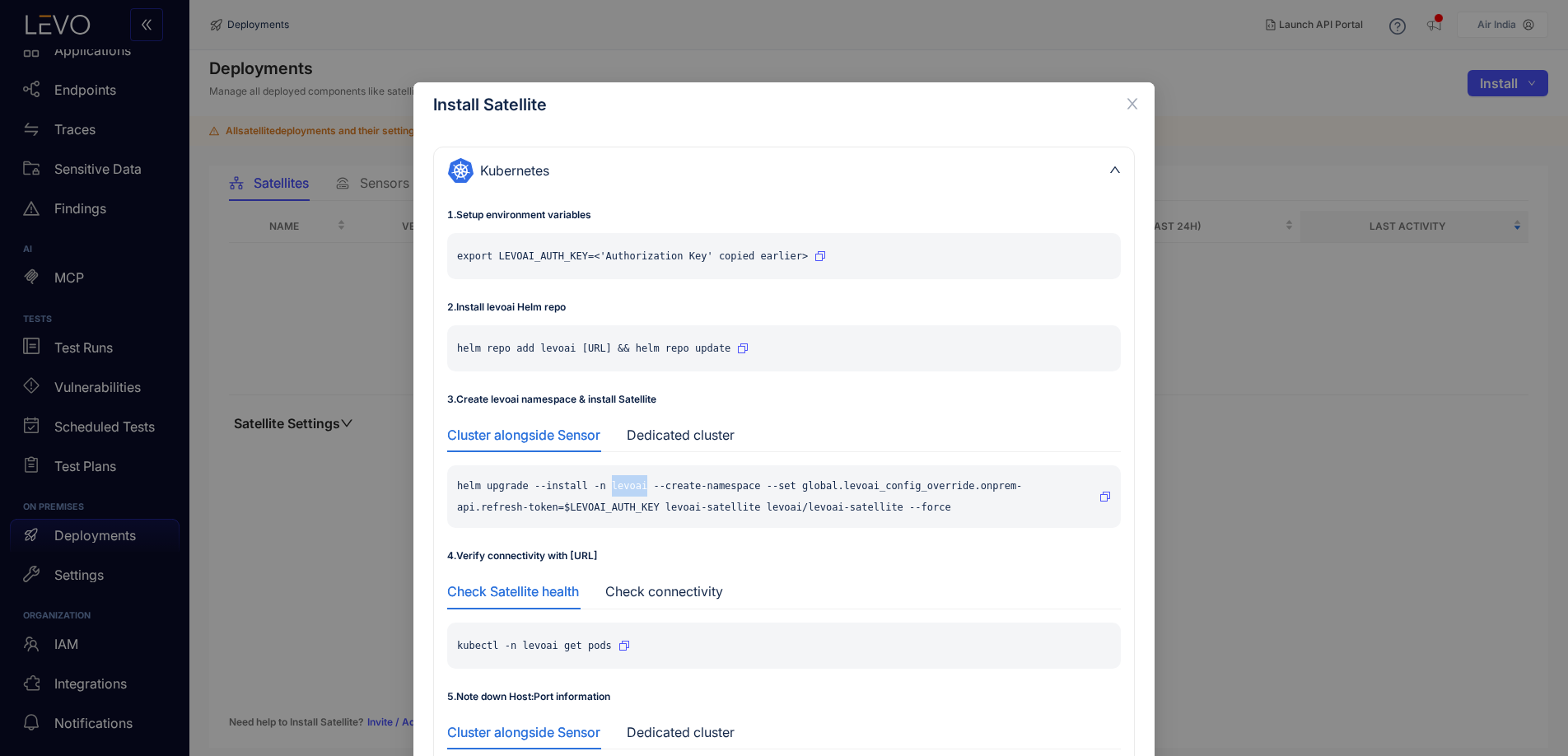
copy p "levoai"
drag, startPoint x: 646, startPoint y: 489, endPoint x: 611, endPoint y: 492, distance: 35.1
click at [611, 492] on p "helm upgrade --install -n levoai --create-namespace --set global.levoai_config_…" at bounding box center [775, 497] width 636 height 43
drag, startPoint x: 494, startPoint y: 255, endPoint x: 588, endPoint y: 260, distance: 94.1
click at [588, 260] on p "export LEVOAI_AUTH_KEY=<'Authorization Key' copied earlier>" at bounding box center [632, 256] width 351 height 22
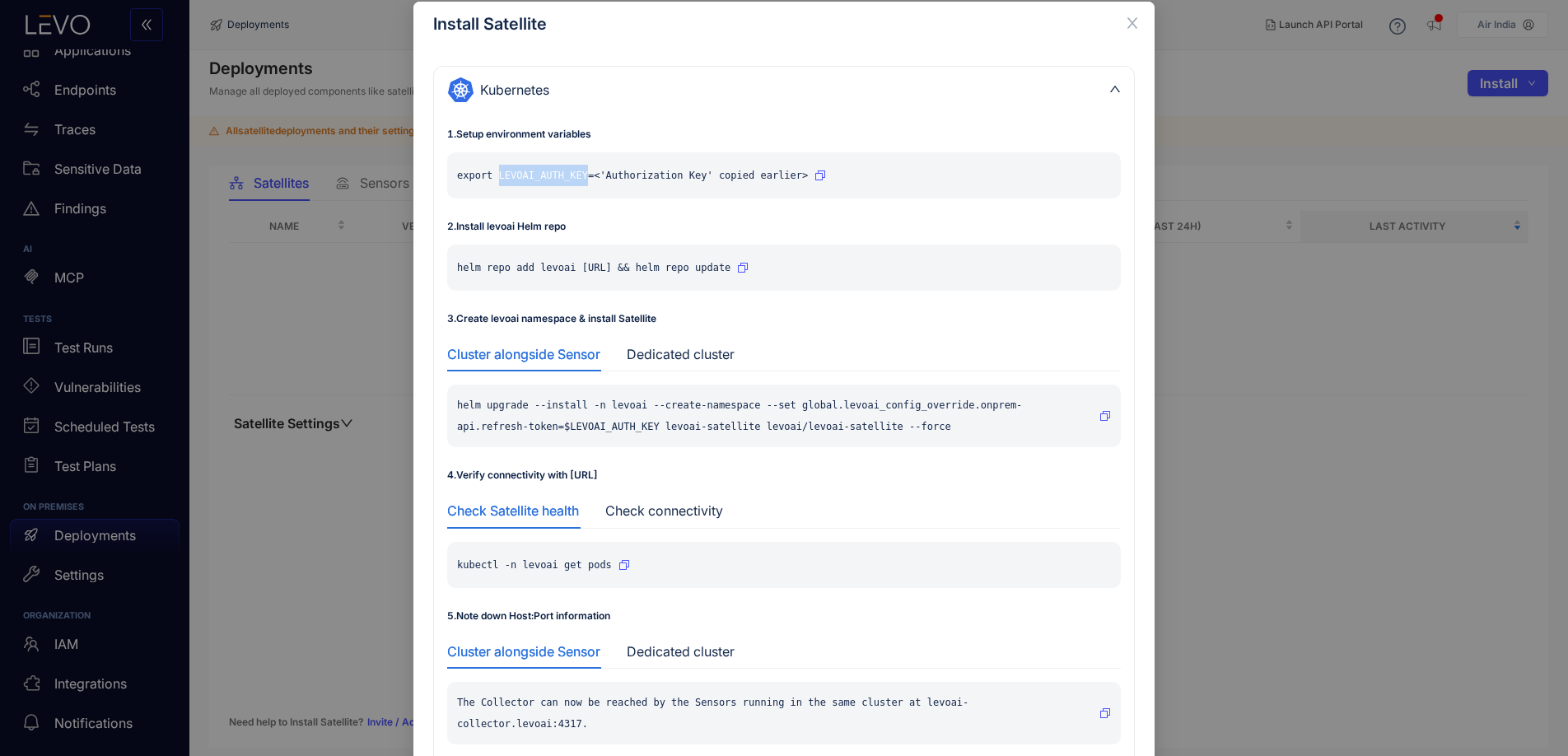
scroll to position [84, 0]
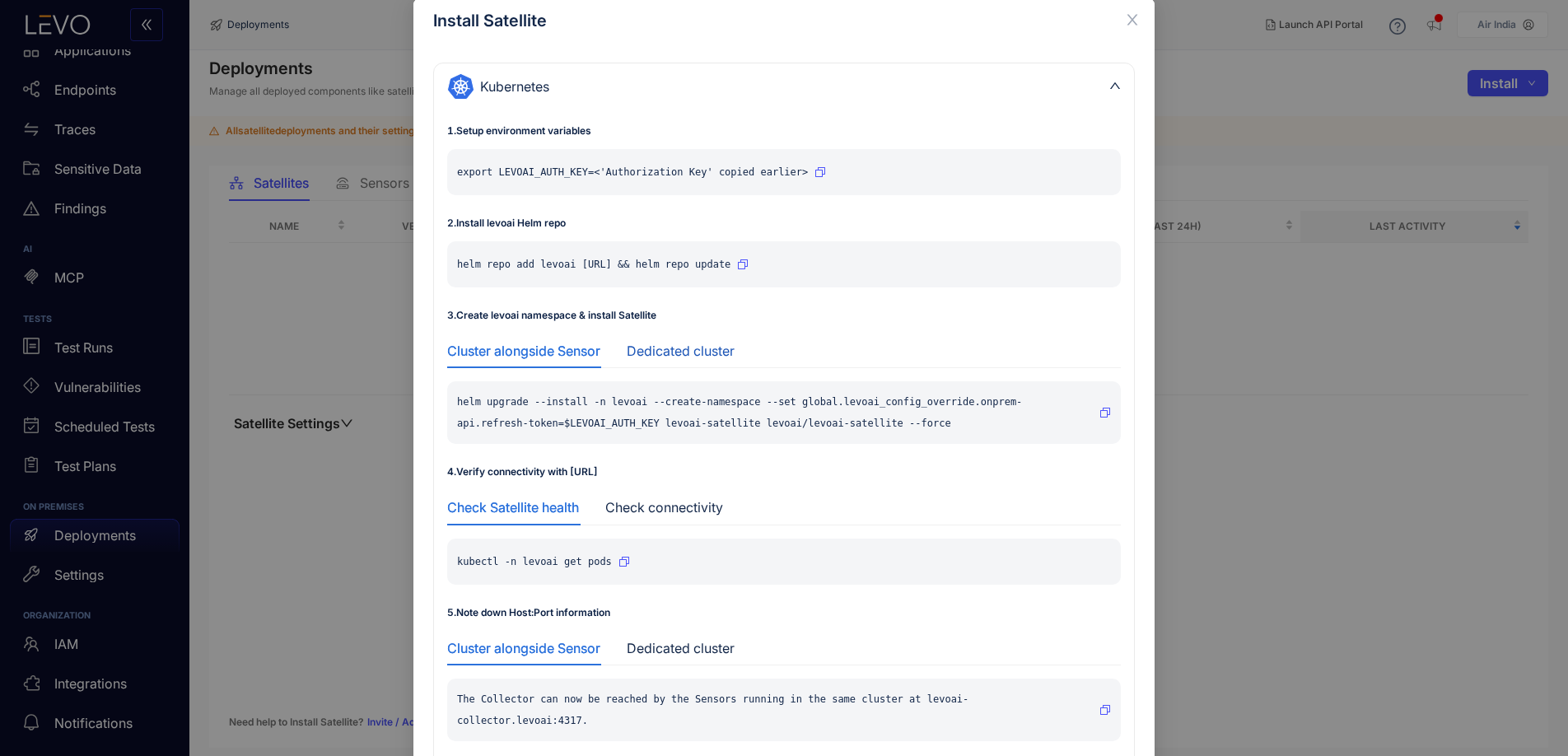
click at [663, 358] on div "Dedicated cluster" at bounding box center [681, 351] width 108 height 15
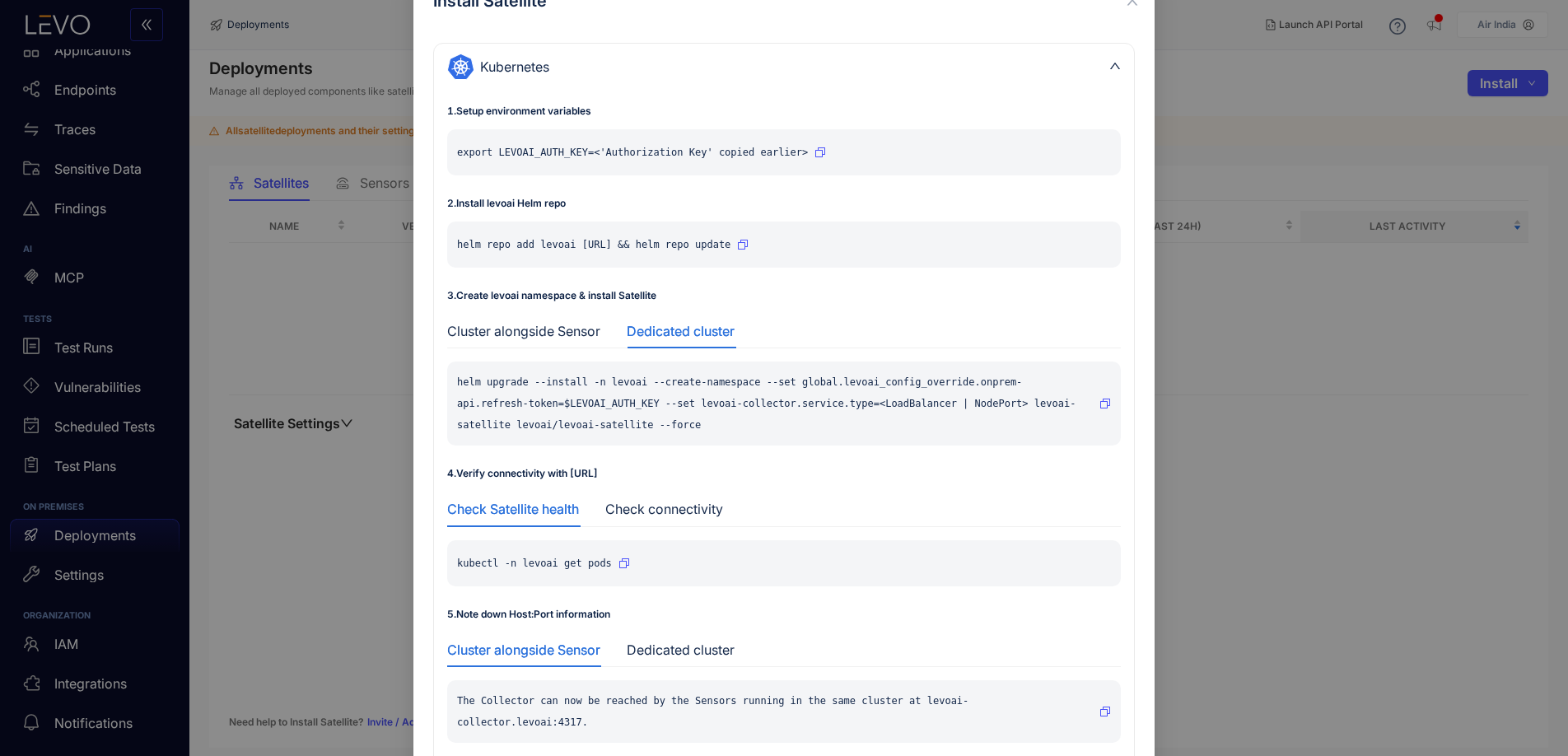
scroll to position [0, 0]
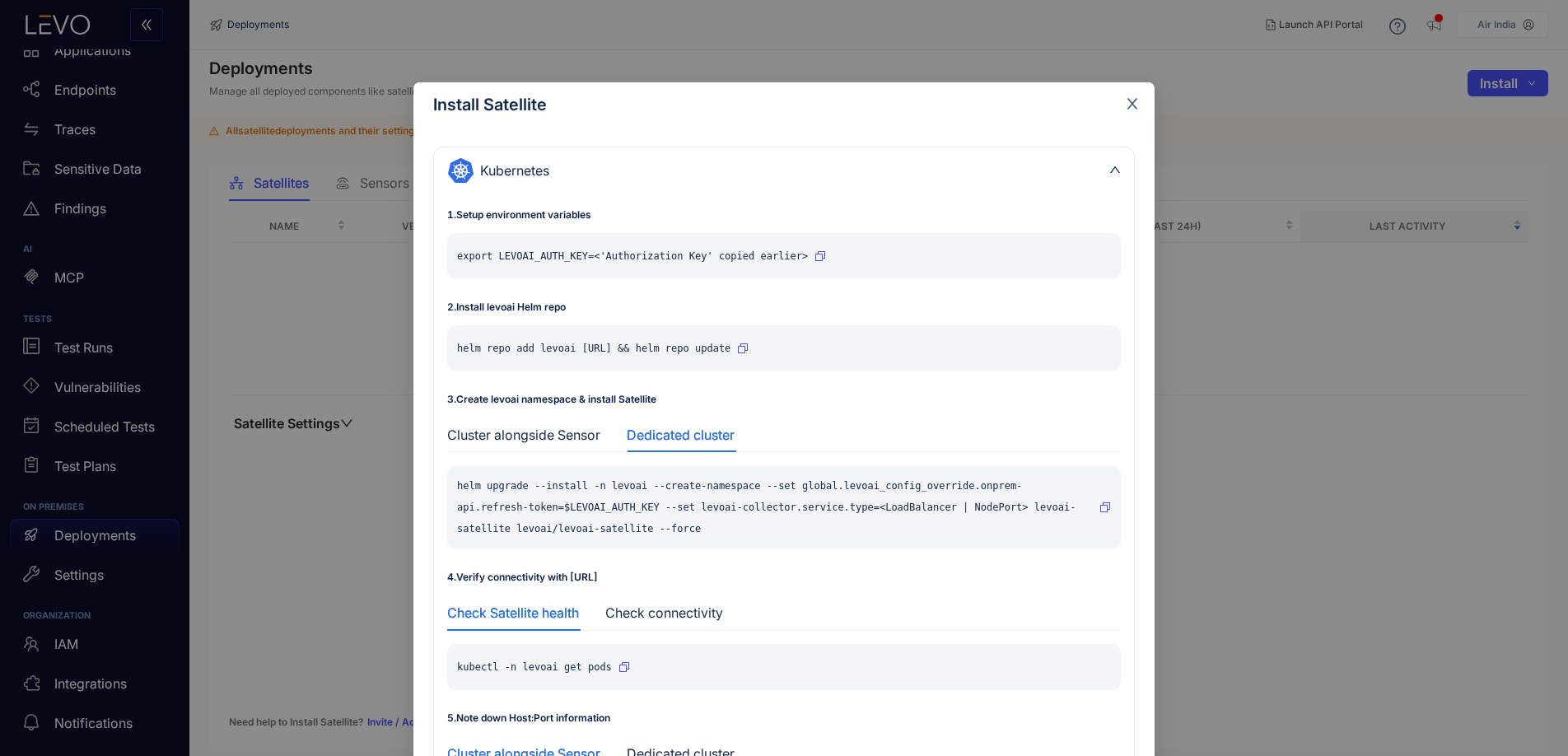
click at [1135, 105] on icon "close" at bounding box center [1132, 104] width 15 height 15
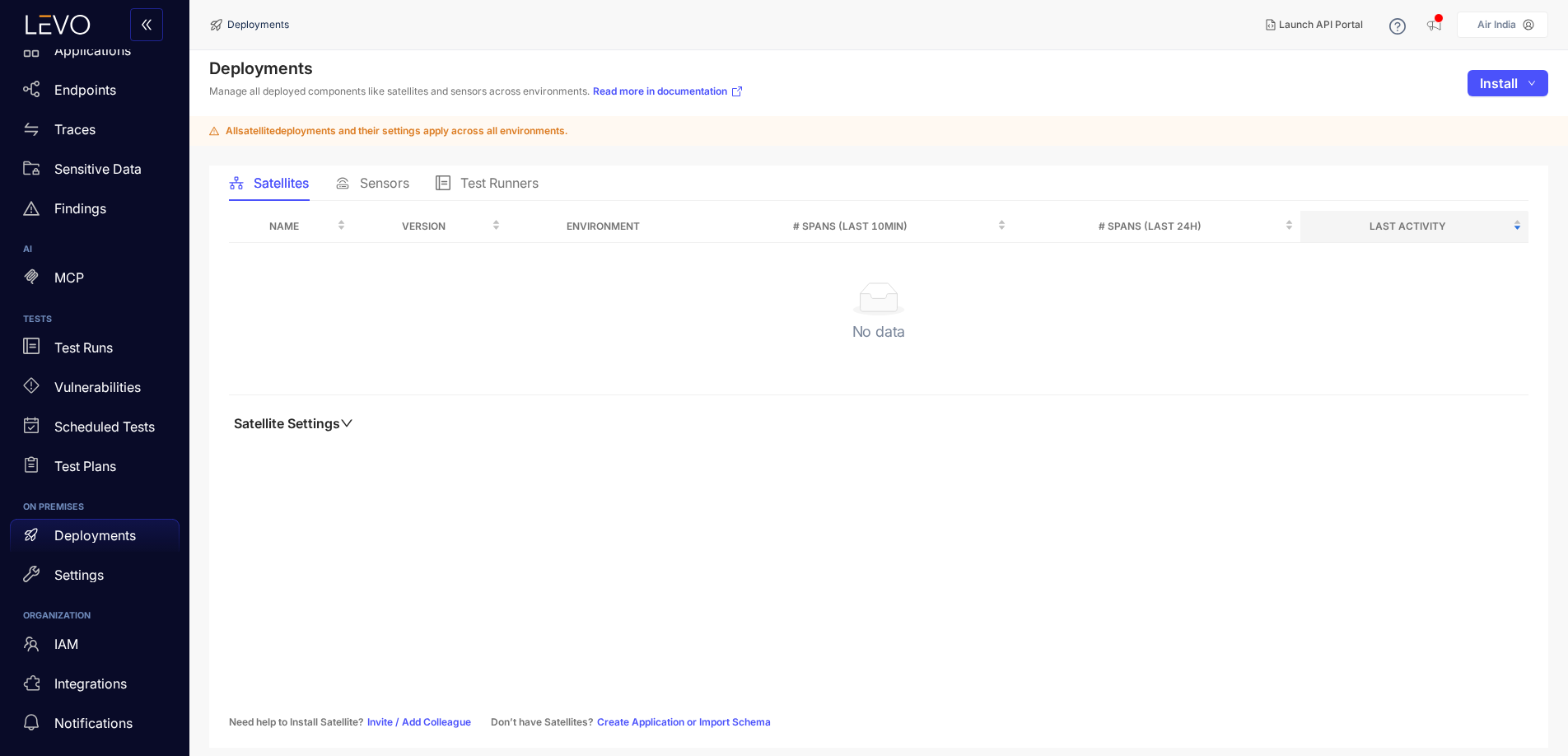
click at [398, 189] on span "Sensors" at bounding box center [384, 182] width 49 height 15
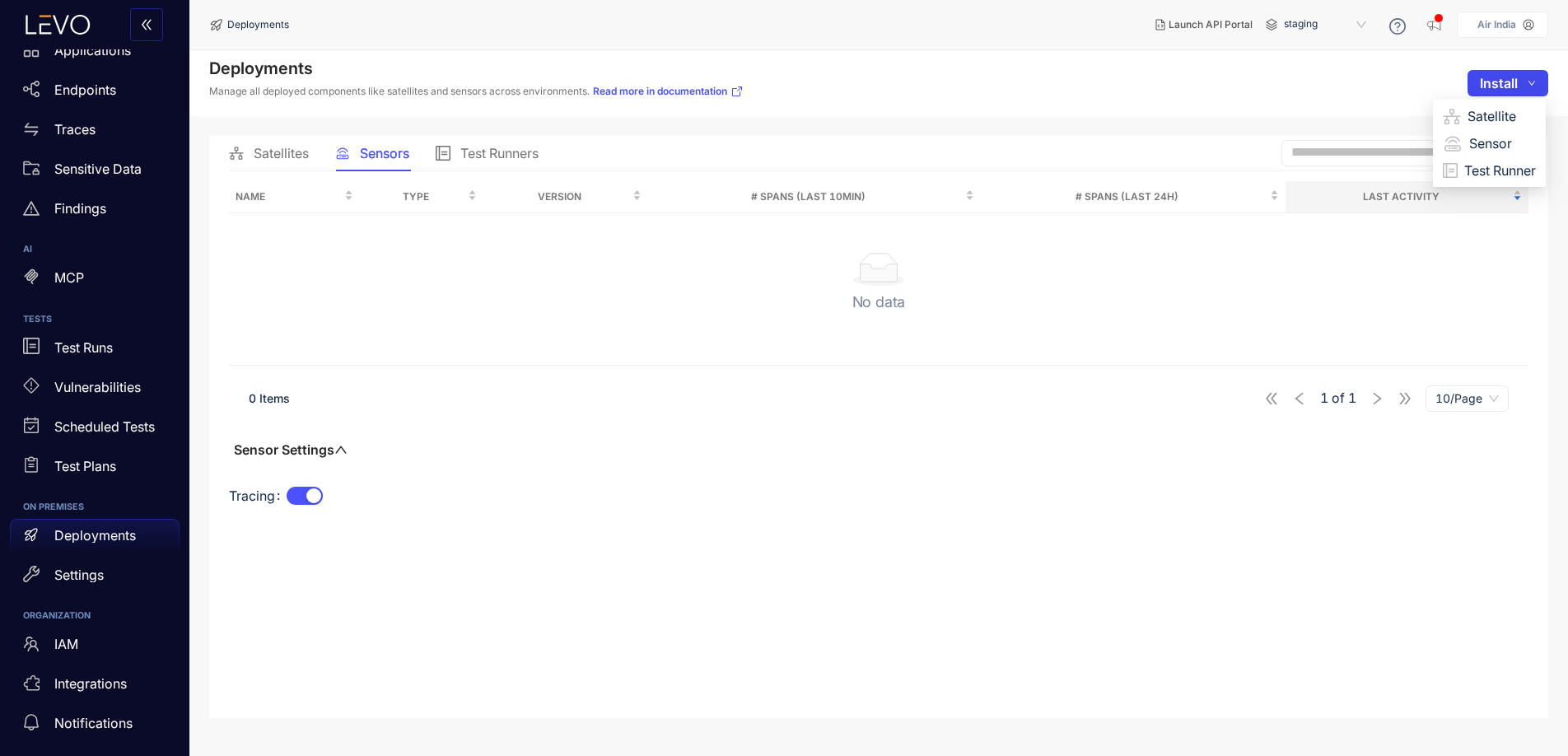
click at [1539, 83] on button "Install" at bounding box center [1508, 83] width 80 height 27
click at [1476, 144] on span "Sensor" at bounding box center [1502, 143] width 67 height 18
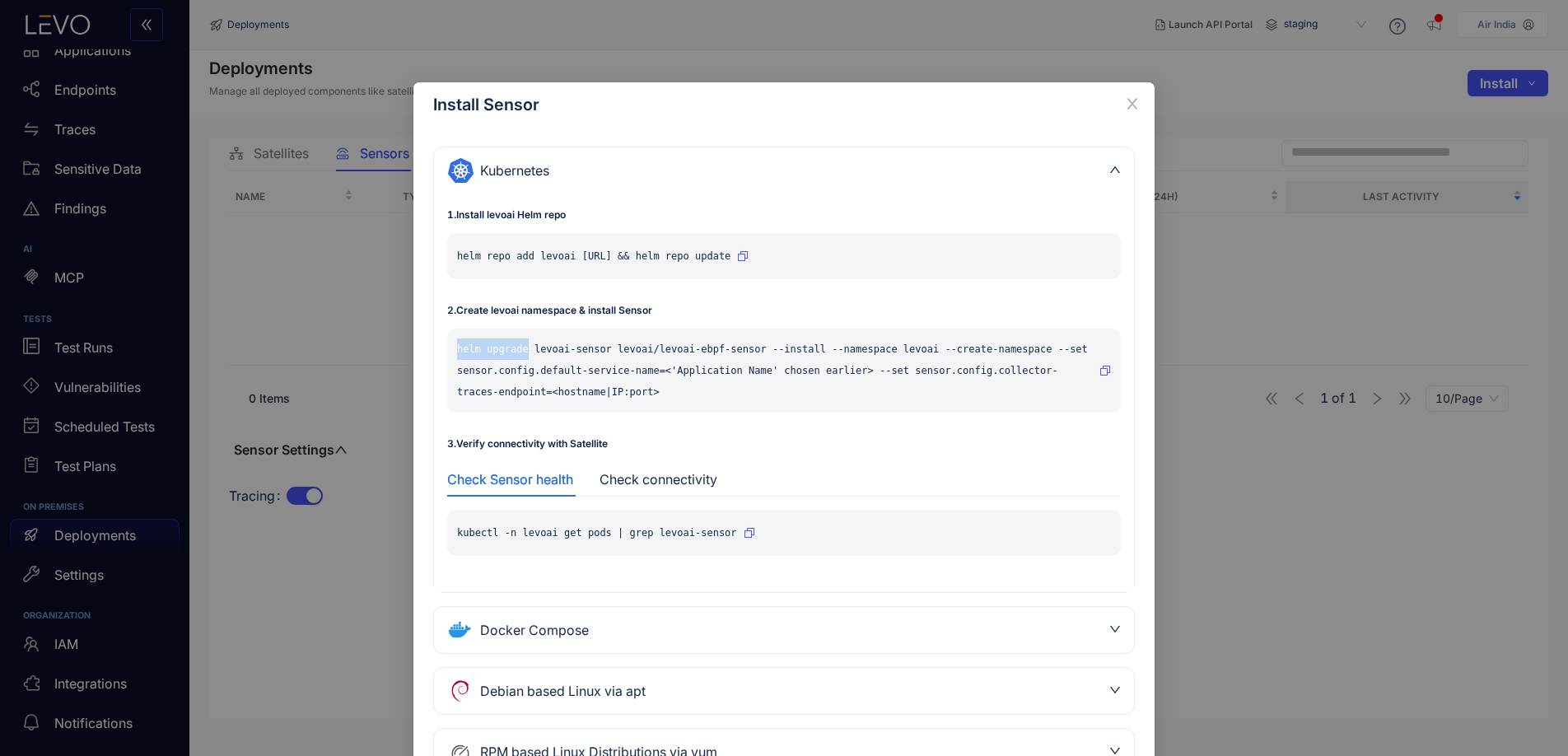
drag, startPoint x: 526, startPoint y: 353, endPoint x: 443, endPoint y: 351, distance: 83.0
click at [443, 351] on div "1 . Install levoai Helm repo helm repo add levoai https://charts.levo.ai && hel…" at bounding box center [784, 392] width 700 height 398
click at [1134, 99] on icon "close" at bounding box center [1133, 104] width 10 height 10
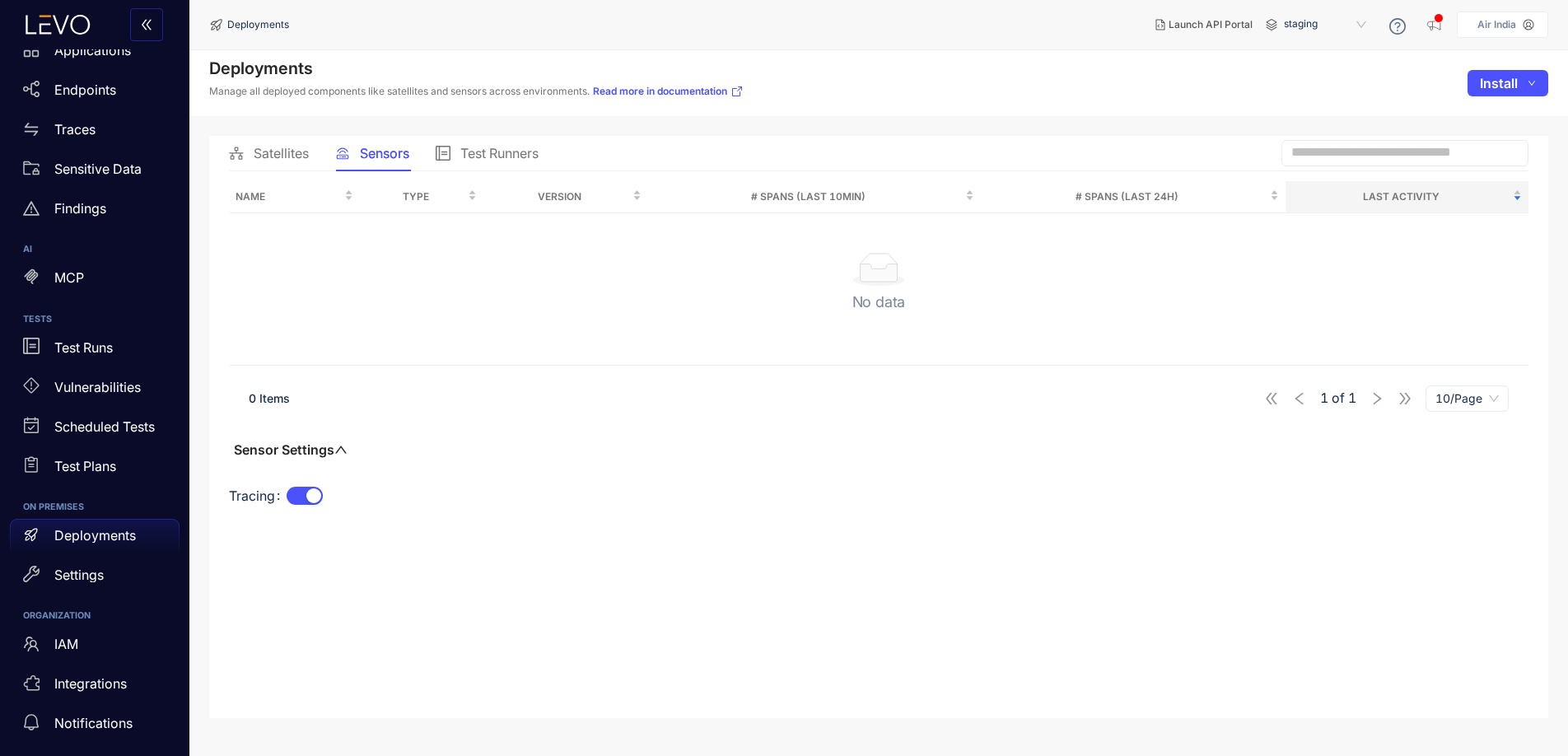
click at [284, 156] on span "Satellites" at bounding box center [282, 153] width 55 height 15
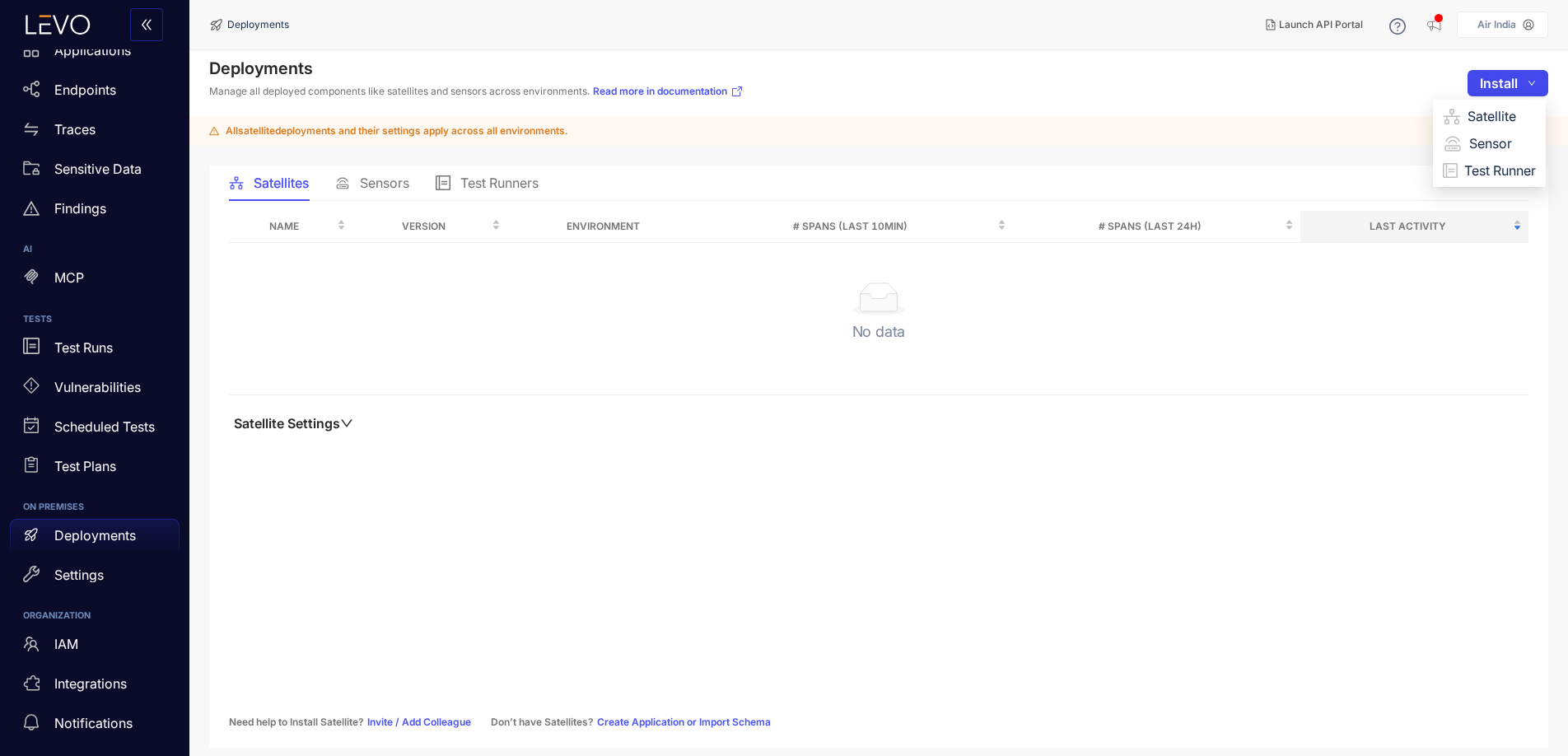
click at [1534, 85] on icon "down" at bounding box center [1533, 84] width 9 height 9
click at [1507, 118] on span "Satellite" at bounding box center [1501, 116] width 68 height 18
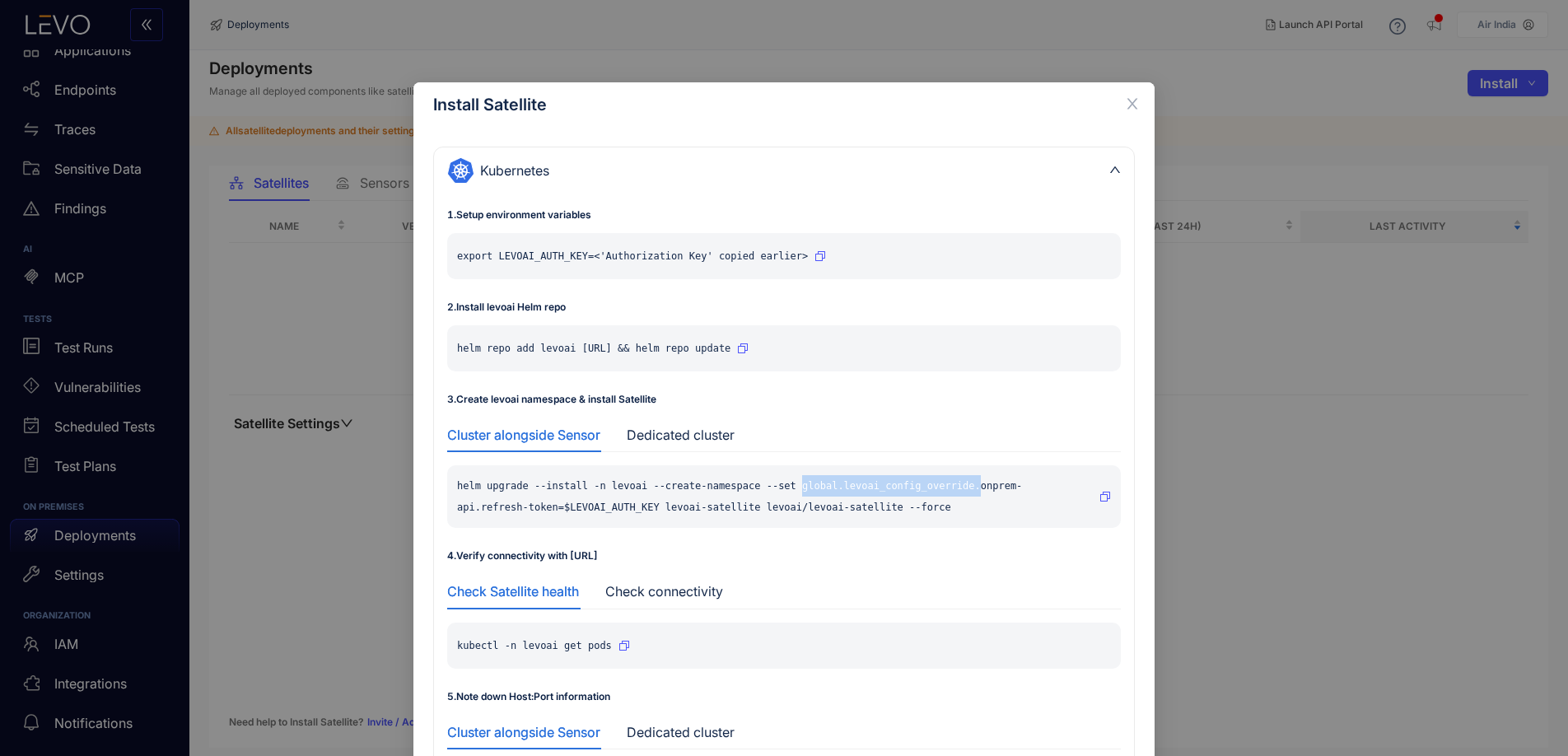
drag, startPoint x: 802, startPoint y: 490, endPoint x: 652, endPoint y: 268, distance: 267.9
click at [981, 492] on p "helm upgrade --install -n levoai --create-namespace --set global.levoai_config_…" at bounding box center [775, 497] width 636 height 43
drag, startPoint x: 562, startPoint y: 507, endPoint x: 838, endPoint y: 507, distance: 276.0
click at [668, 509] on p "helm upgrade --install -n levoai --create-namespace --set global.levoai_config_…" at bounding box center [775, 497] width 636 height 43
drag, startPoint x: 800, startPoint y: 488, endPoint x: 659, endPoint y: 505, distance: 142.0
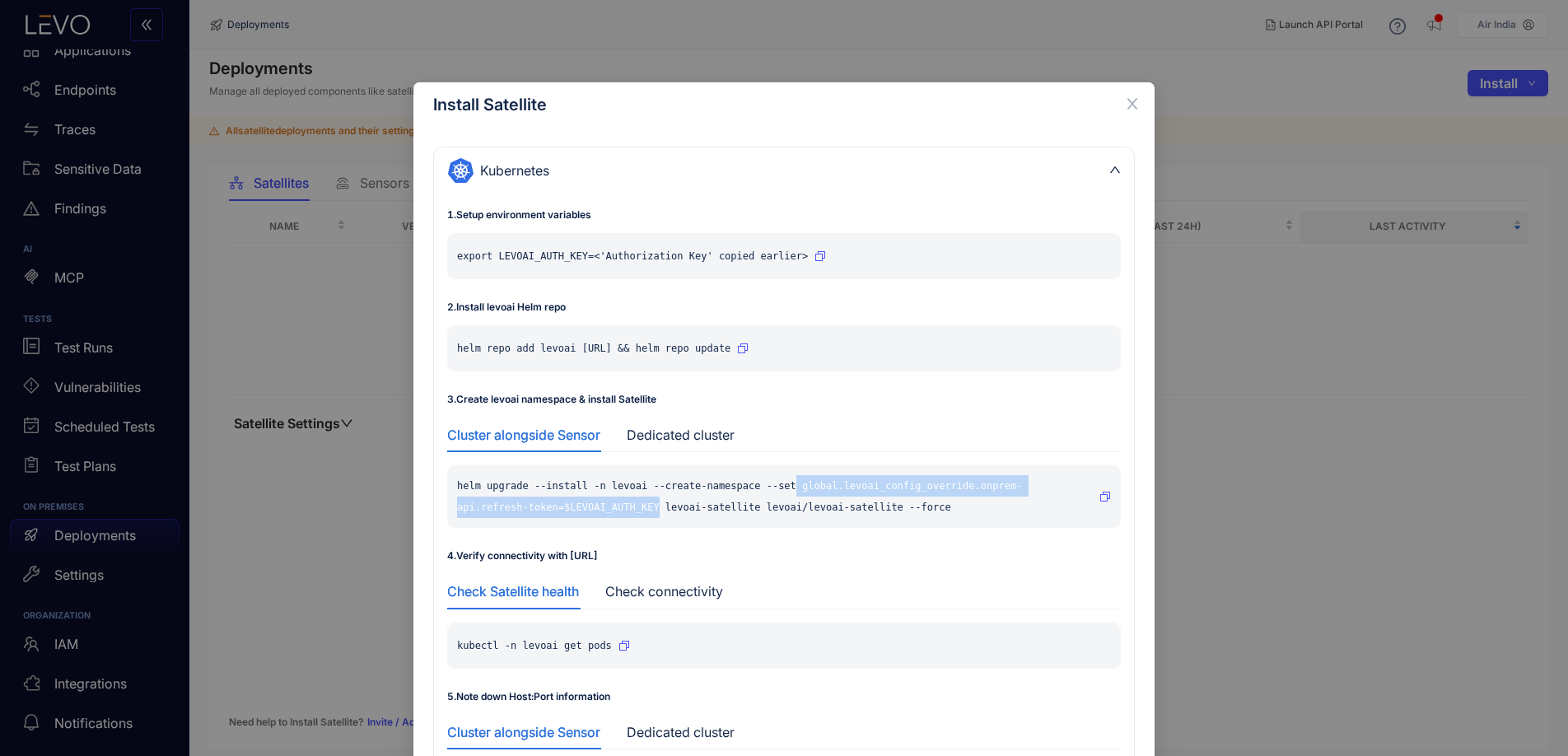
click at [659, 505] on p "helm upgrade --install -n levoai --create-namespace --set global.levoai_config_…" at bounding box center [775, 497] width 636 height 43
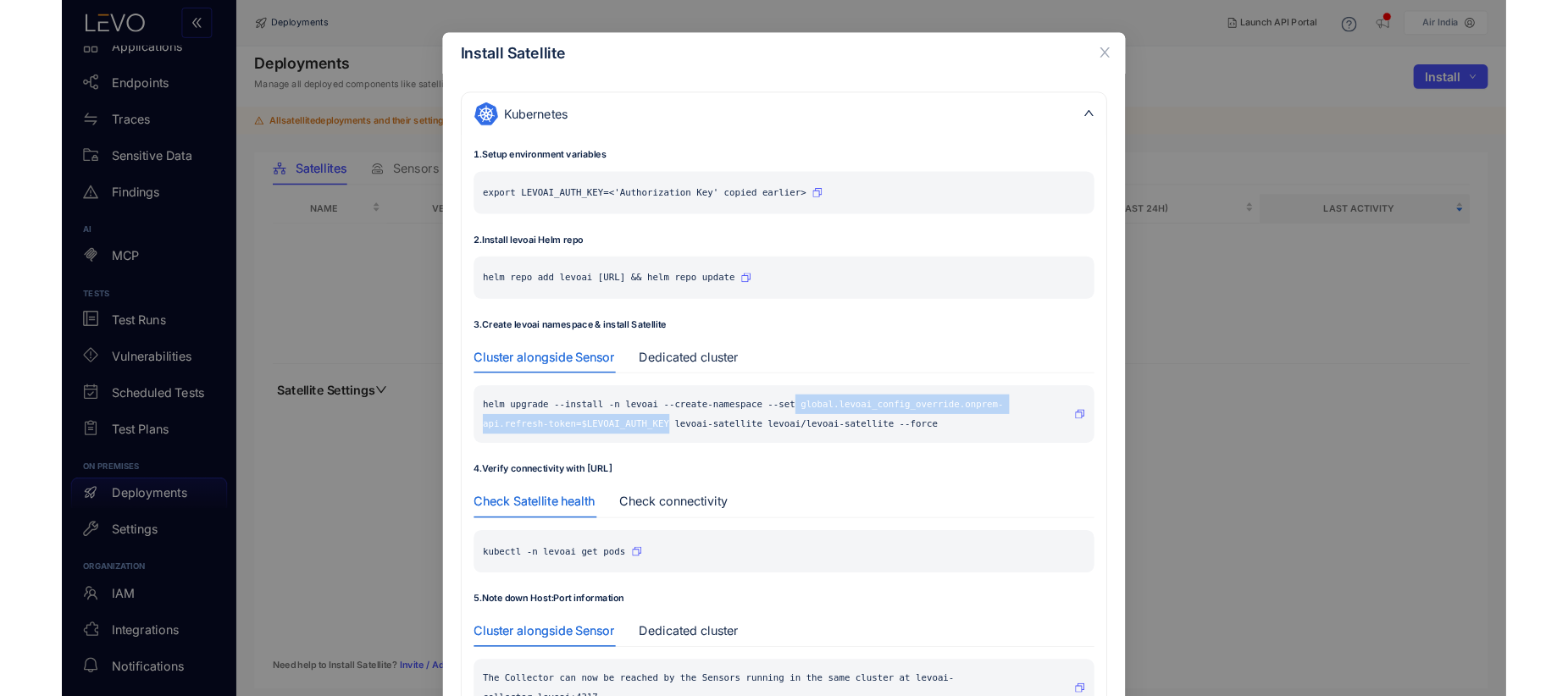
scroll to position [45, 0]
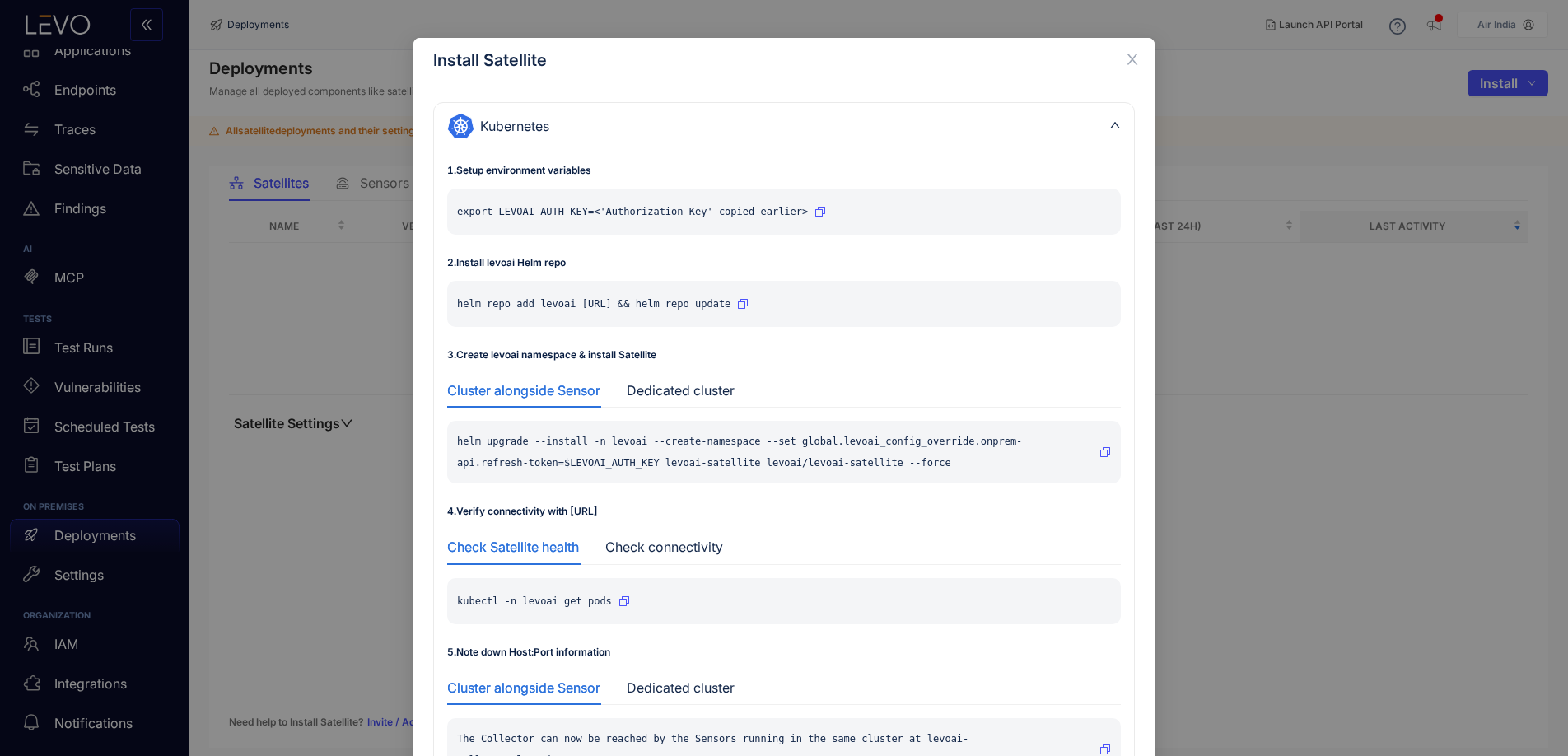
click at [568, 446] on p "helm upgrade --install -n levoai --create-namespace --set global.levoai_config_…" at bounding box center [775, 453] width 636 height 43
drag, startPoint x: 568, startPoint y: 446, endPoint x: 644, endPoint y: 449, distance: 76.1
click at [570, 446] on p "helm upgrade --install -n levoai --create-namespace --set global.levoai_config_…" at bounding box center [775, 453] width 636 height 43
drag, startPoint x: 610, startPoint y: 447, endPoint x: 713, endPoint y: 447, distance: 103.0
click at [655, 448] on p "helm upgrade --install -n levoai --create-namespace --set global.levoai_config_…" at bounding box center [775, 453] width 636 height 43
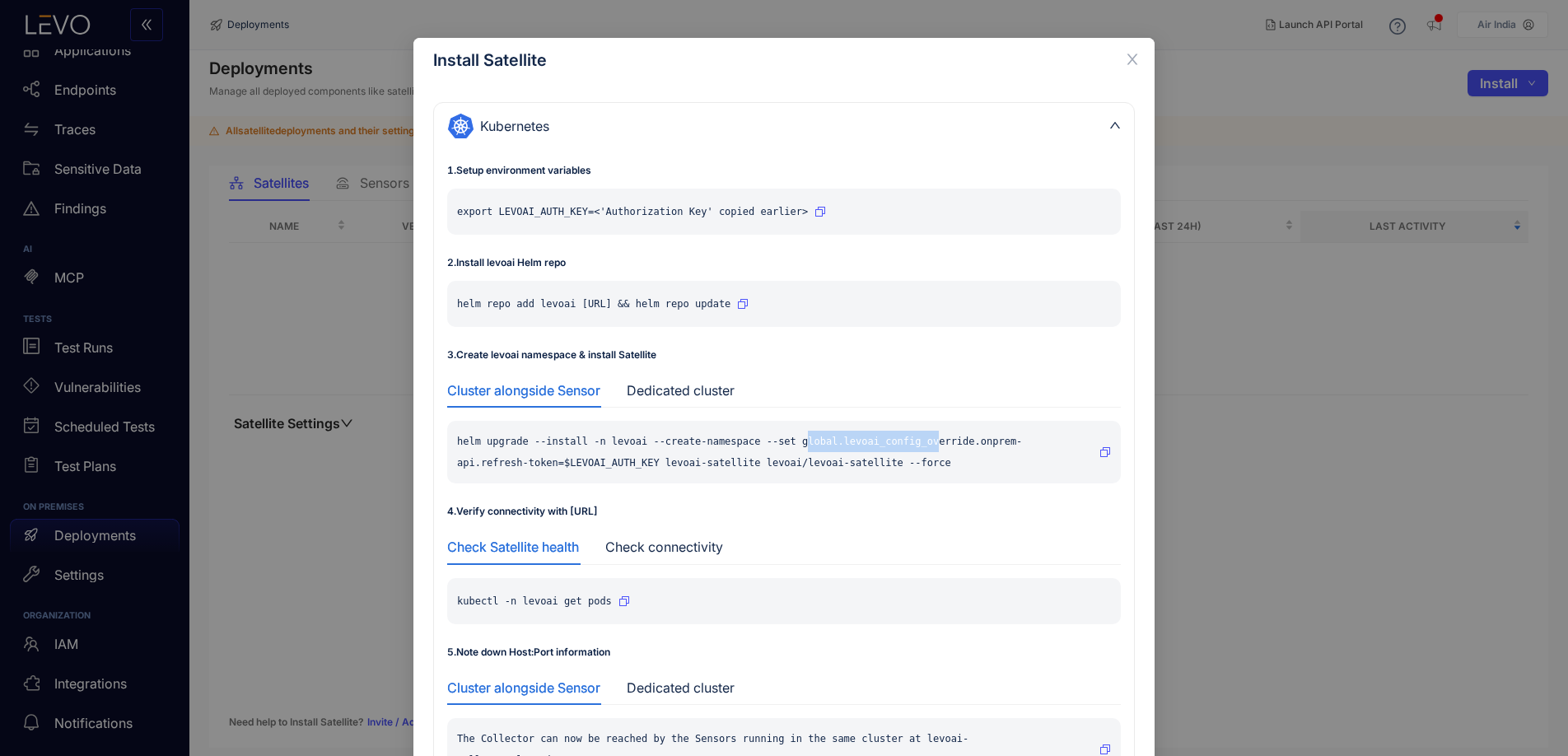
drag, startPoint x: 804, startPoint y: 442, endPoint x: 937, endPoint y: 439, distance: 133.0
click at [937, 439] on p "helm upgrade --install -n levoai --create-namespace --set global.levoai_config_…" at bounding box center [775, 453] width 636 height 43
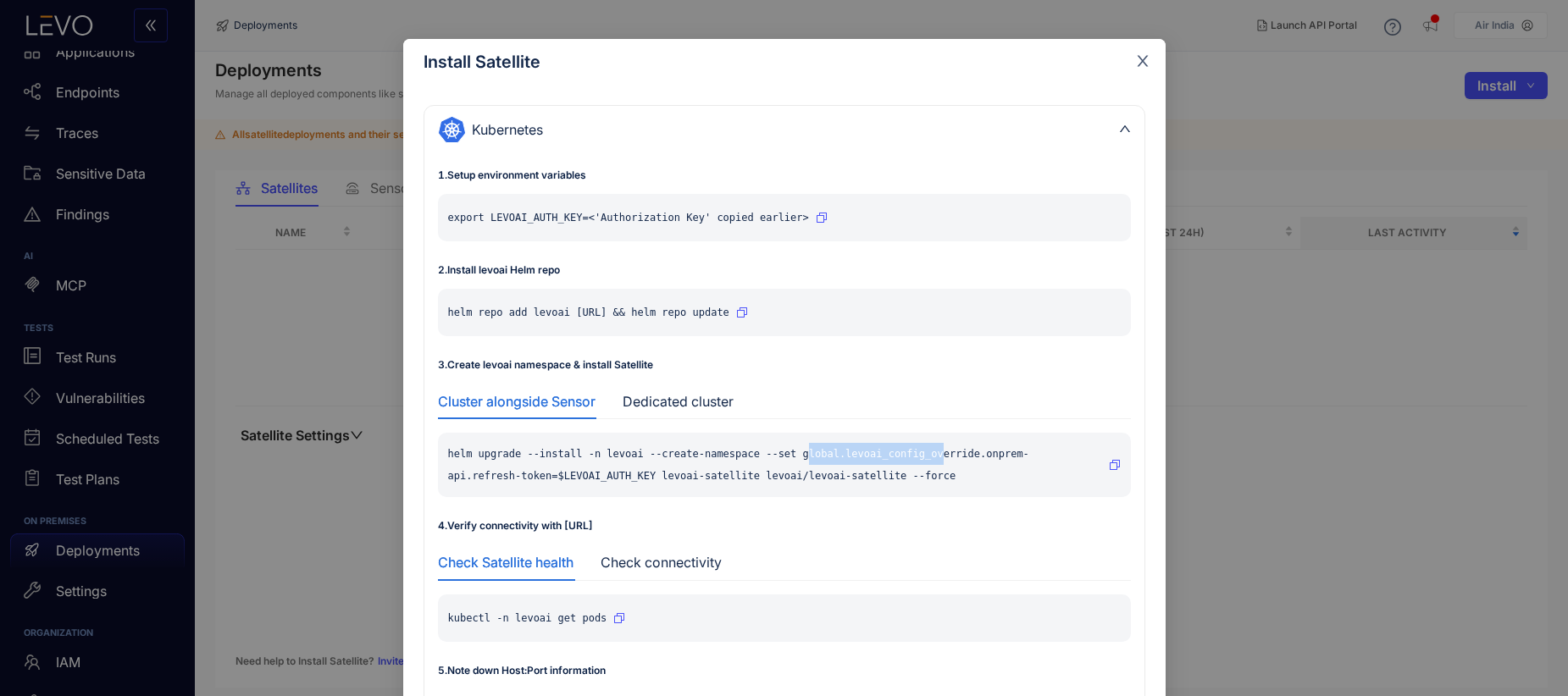
click at [1143, 64] on icon "close" at bounding box center [1142, 60] width 15 height 15
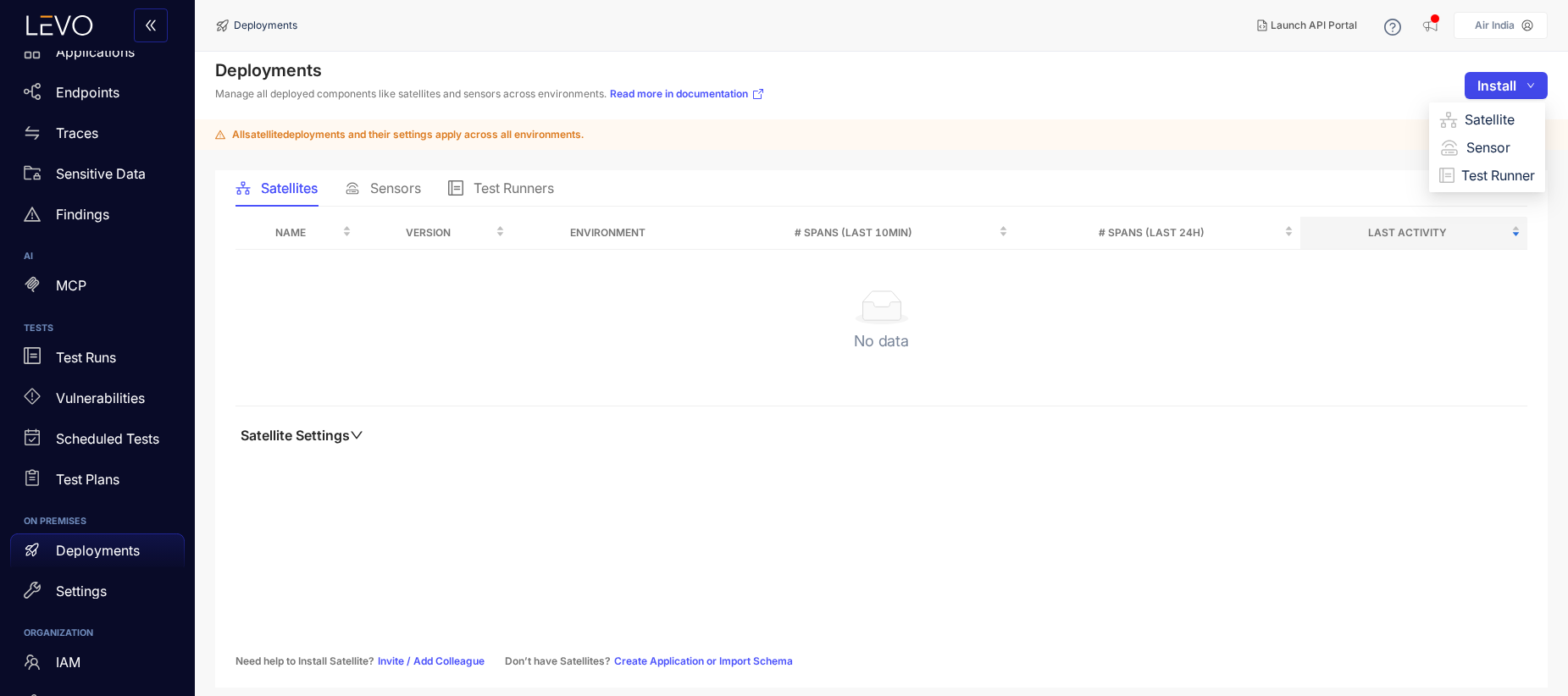
click at [1531, 84] on icon "down" at bounding box center [1531, 86] width 9 height 9
click at [1485, 120] on span "Satellite" at bounding box center [1499, 119] width 70 height 19
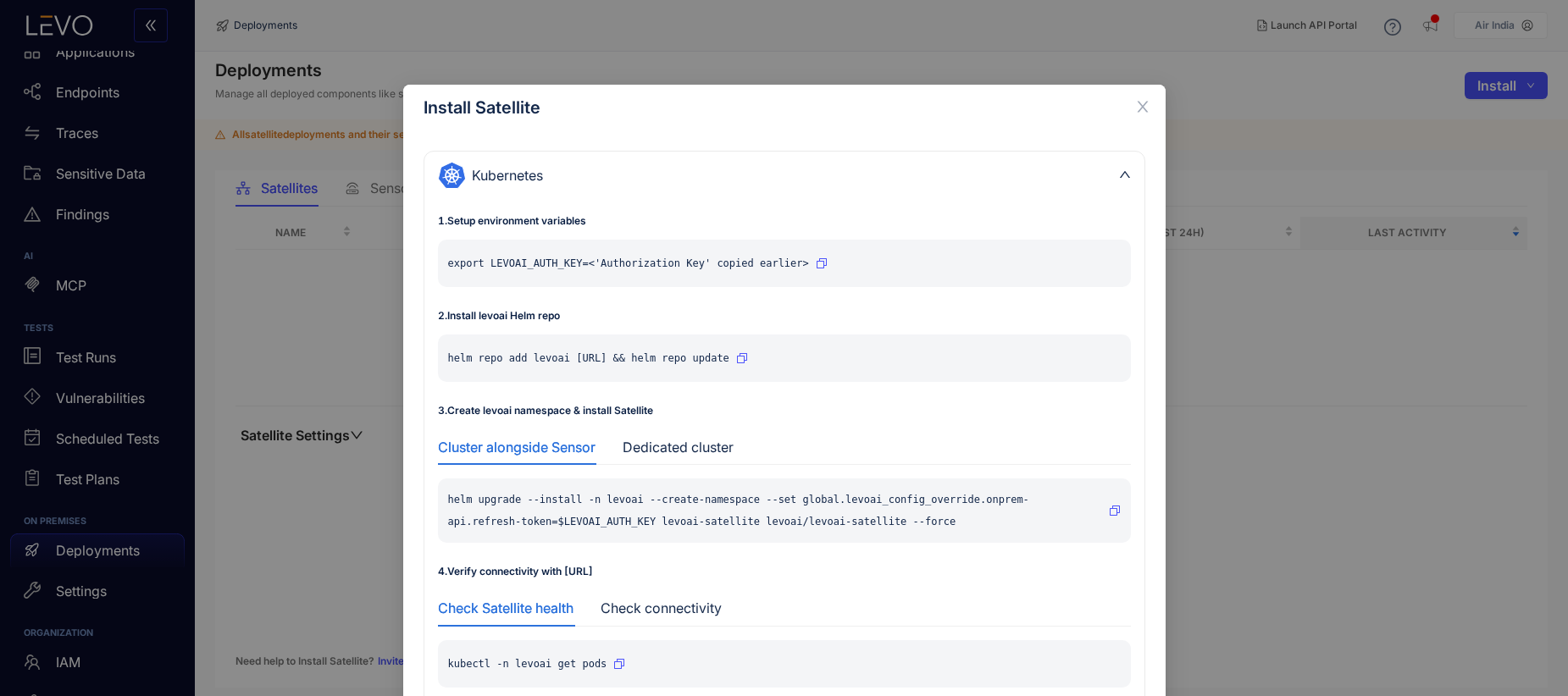
click at [1375, 84] on div "Install Satellite Kubernetes 1 . Setup environment variables export LEVOAI_AUTH…" at bounding box center [784, 348] width 1568 height 696
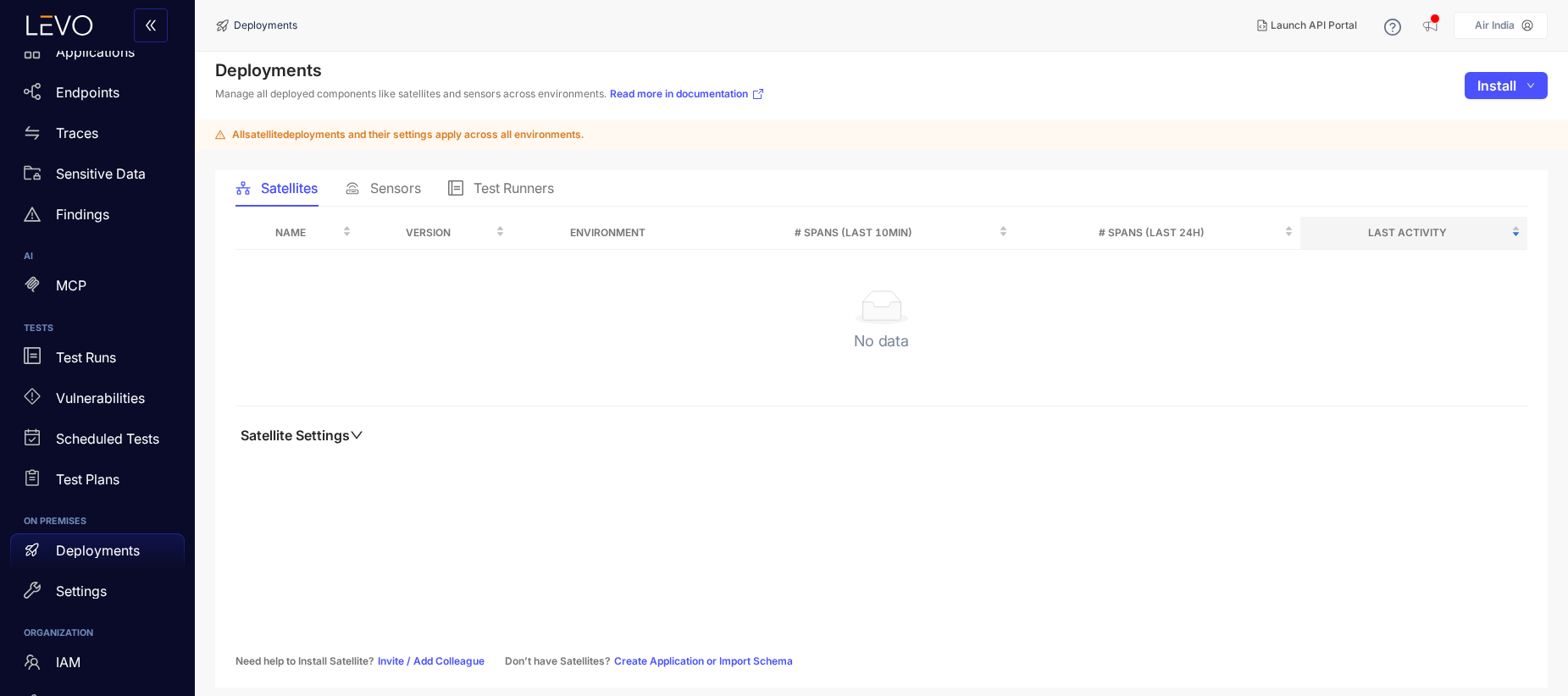
click at [1524, 20] on icon at bounding box center [1526, 25] width 12 height 12
click at [1509, 32] on aside "Air India LT Libin Thomas libin.thomas@airindia.com Air India Owner: vardan.ban…" at bounding box center [1500, 25] width 94 height 28
click at [1513, 23] on p "Air India" at bounding box center [1494, 25] width 40 height 12
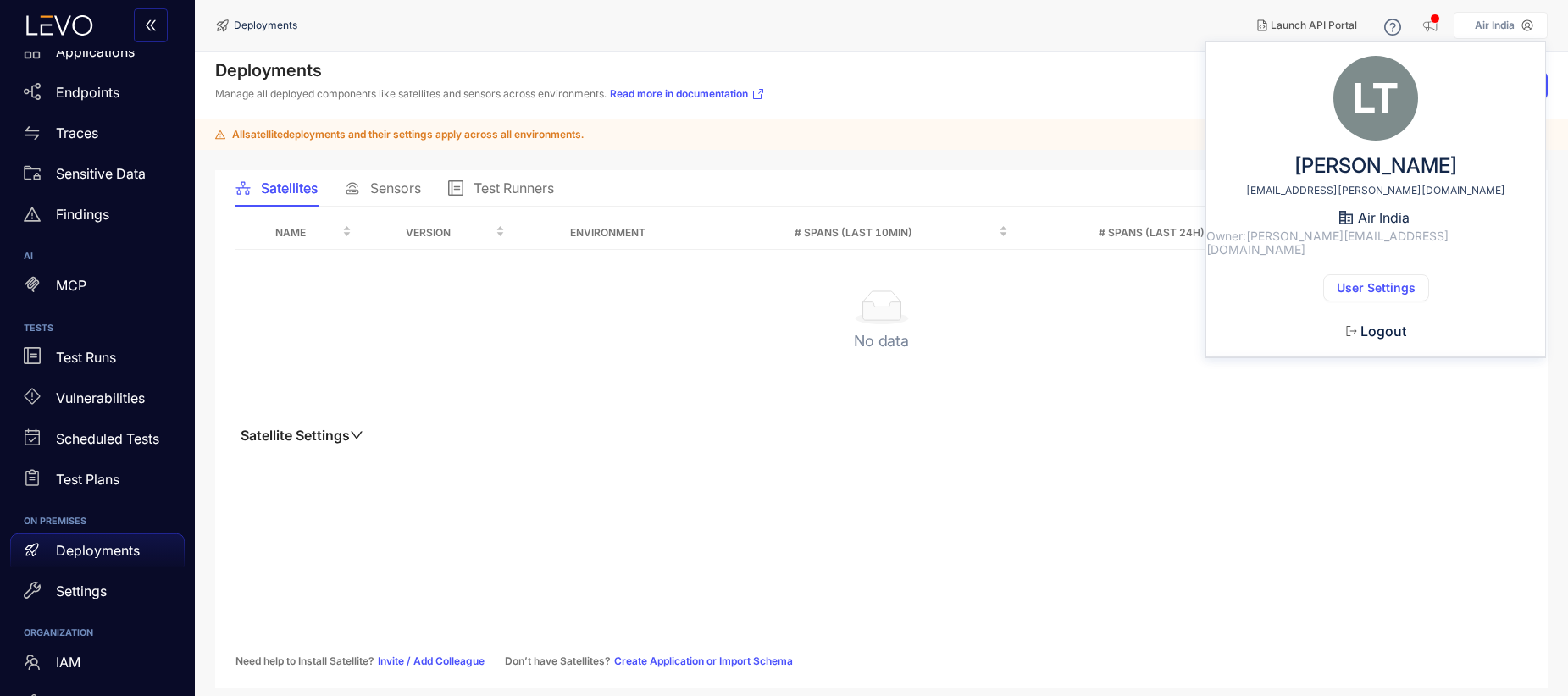
click at [1352, 281] on span "User Settings" at bounding box center [1376, 288] width 79 height 13
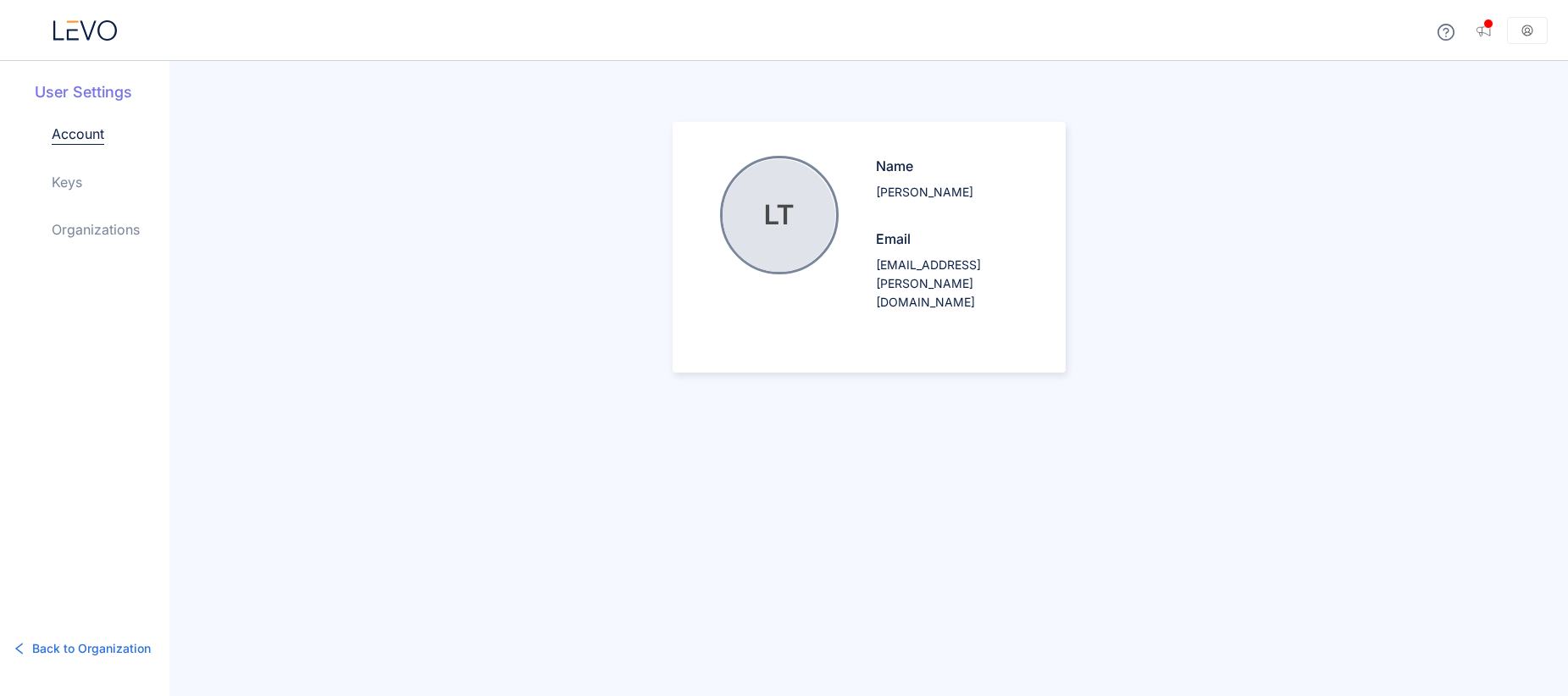
drag, startPoint x: 78, startPoint y: 248, endPoint x: 89, endPoint y: 235, distance: 17.0
click at [83, 243] on div "Account Keys Organizations" at bounding box center [110, 194] width 118 height 143
click at [89, 235] on link "Organizations" at bounding box center [95, 229] width 88 height 20
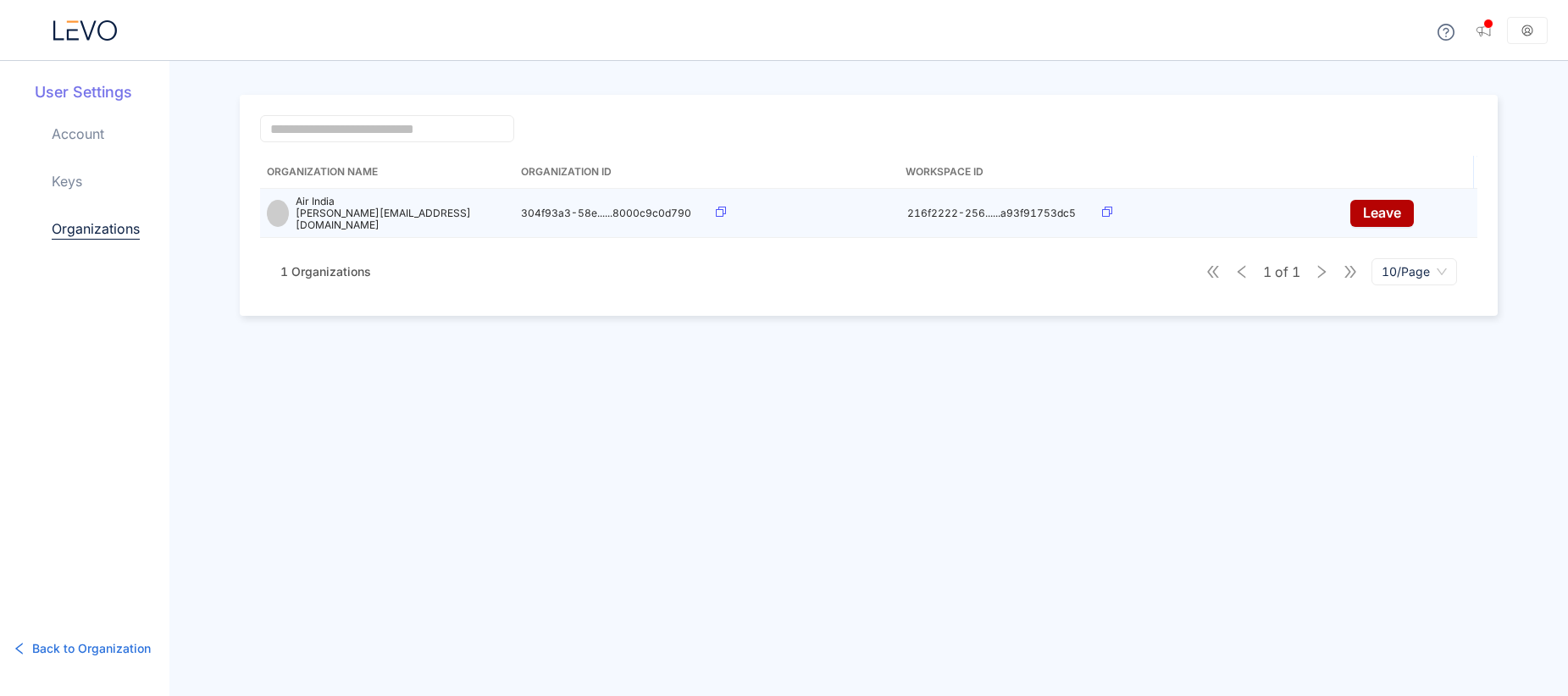
click at [725, 207] on div at bounding box center [805, 213] width 178 height 12
click at [720, 207] on icon at bounding box center [720, 211] width 10 height 10
